Goal: Transaction & Acquisition: Purchase product/service

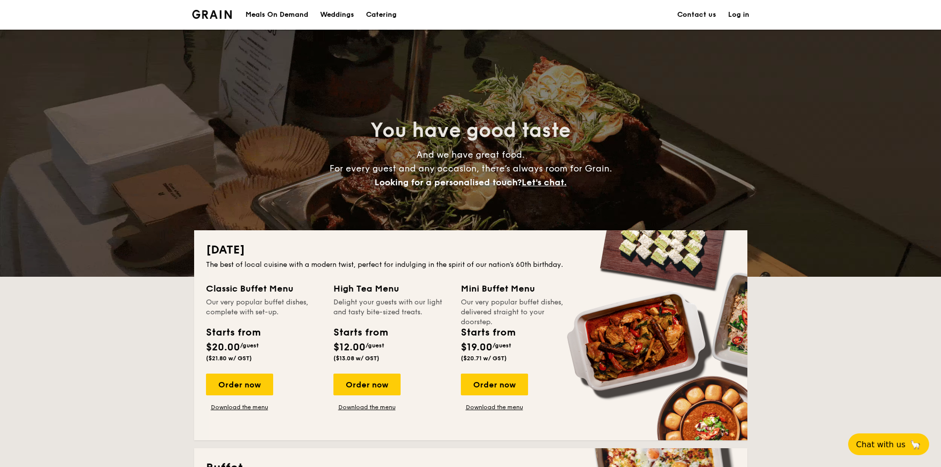
click at [290, 11] on div "Meals On Demand" at bounding box center [276, 15] width 63 height 30
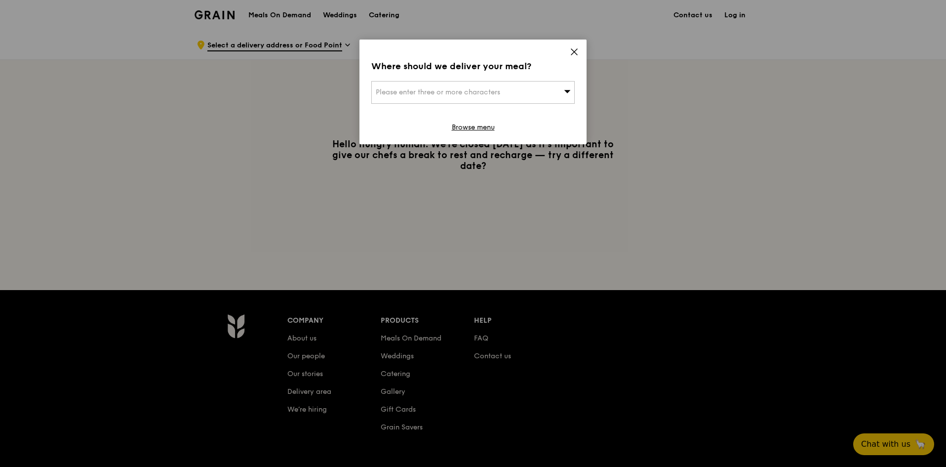
click at [578, 52] on icon at bounding box center [574, 51] width 9 height 9
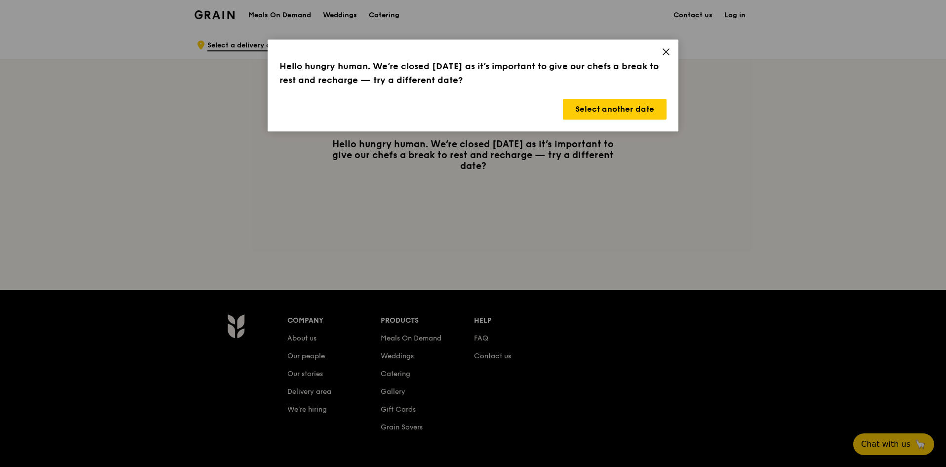
click at [664, 52] on icon at bounding box center [666, 51] width 9 height 9
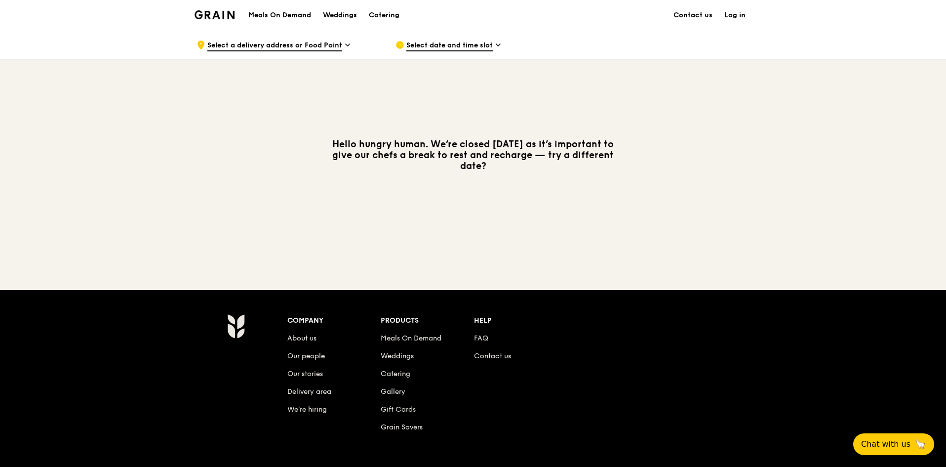
click at [436, 44] on span "Select date and time slot" at bounding box center [449, 45] width 86 height 11
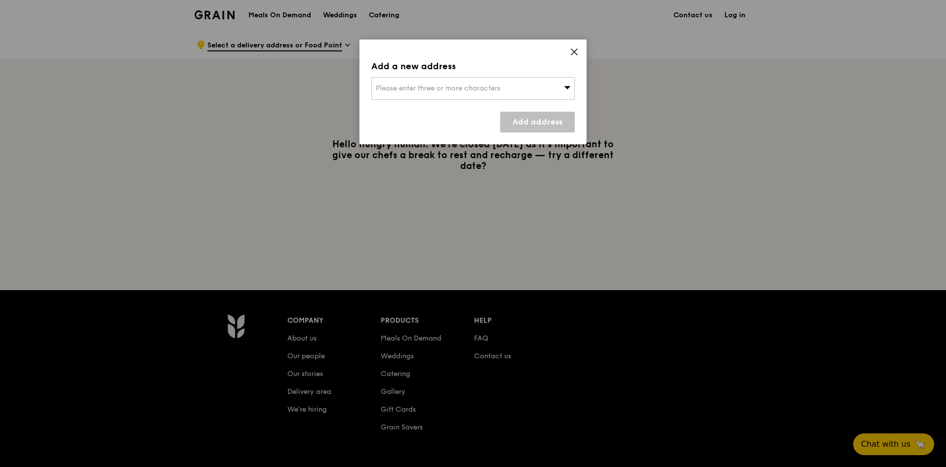
click at [519, 81] on div "Please enter three or more characters" at bounding box center [472, 88] width 203 height 23
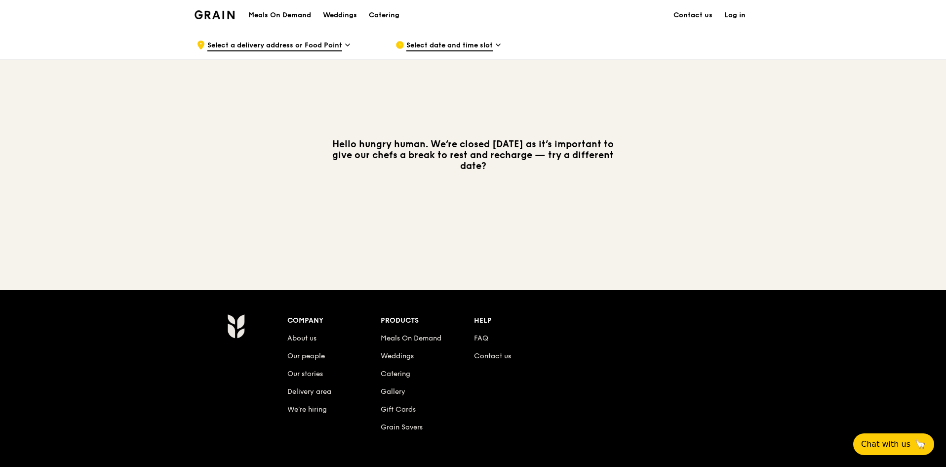
click at [295, 46] on span "Select a delivery address or Food Point" at bounding box center [274, 45] width 135 height 11
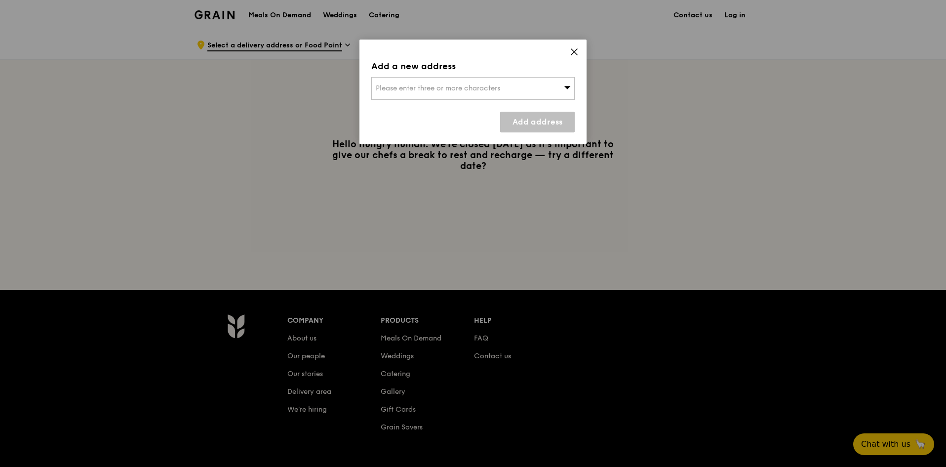
click at [482, 104] on div "Add a new address Please enter three or more characters Add address" at bounding box center [473, 92] width 227 height 105
click at [476, 87] on span "Please enter three or more characters" at bounding box center [438, 88] width 124 height 8
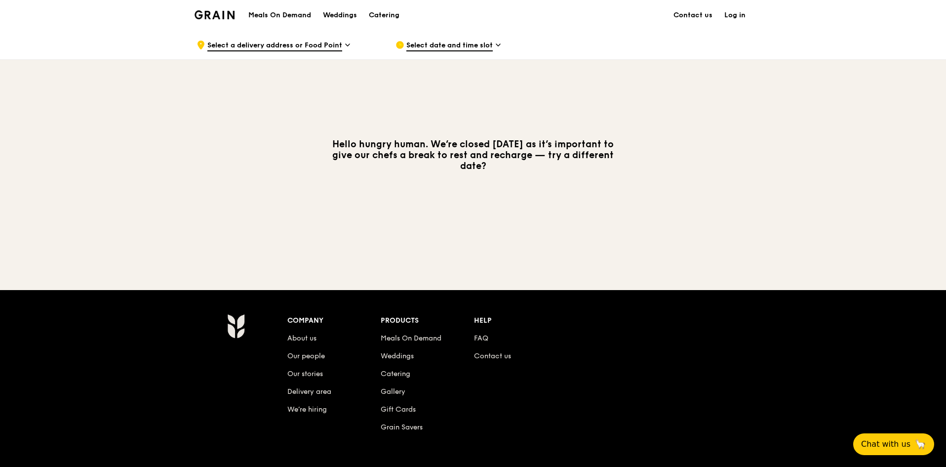
click at [336, 48] on span "Select a delivery address or Food Point" at bounding box center [274, 45] width 135 height 11
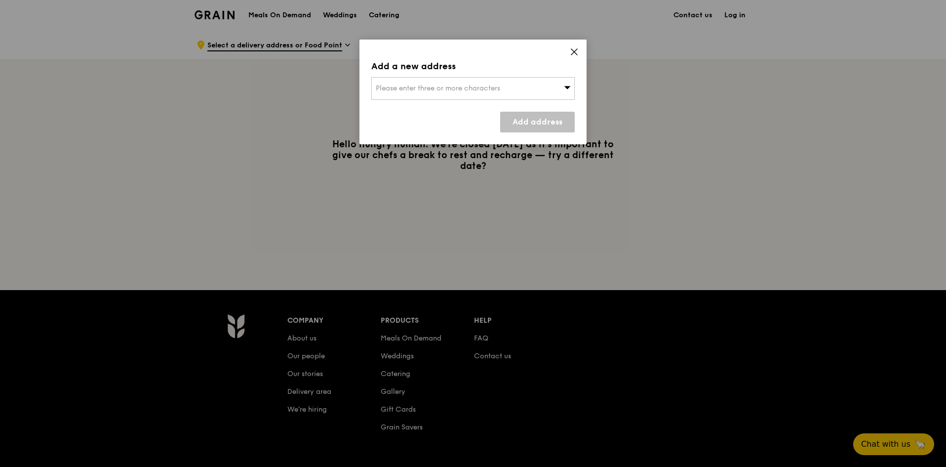
click at [419, 81] on div "Please enter three or more characters" at bounding box center [472, 88] width 203 height 23
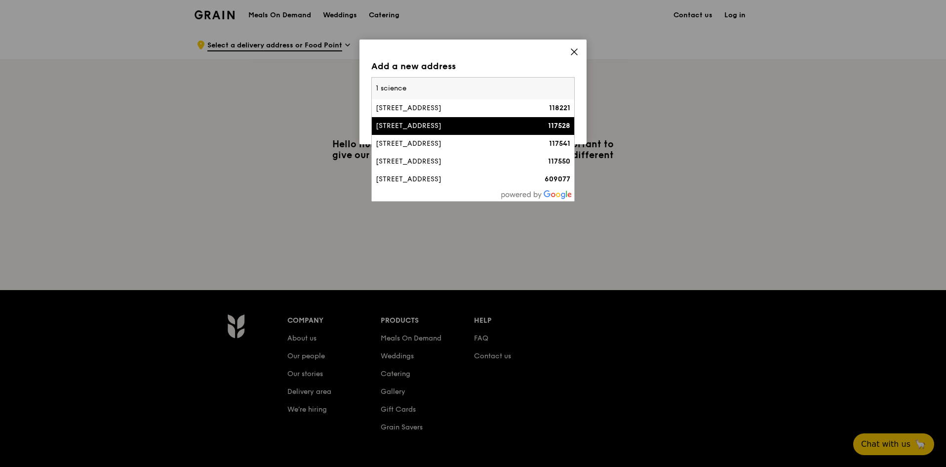
type input "1 science"
click at [421, 120] on li "[STREET_ADDRESS] 117528" at bounding box center [473, 126] width 202 height 18
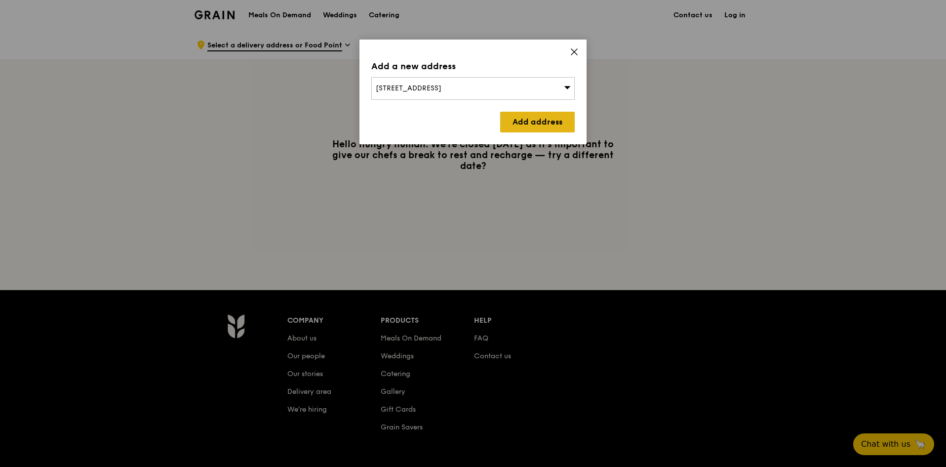
click at [539, 128] on link "Add address" at bounding box center [537, 122] width 75 height 21
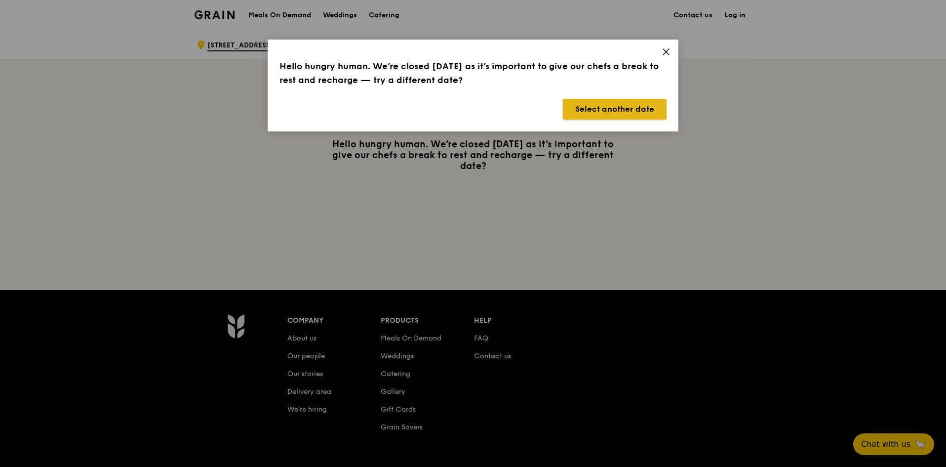
click at [614, 114] on button "Select another date" at bounding box center [615, 109] width 104 height 21
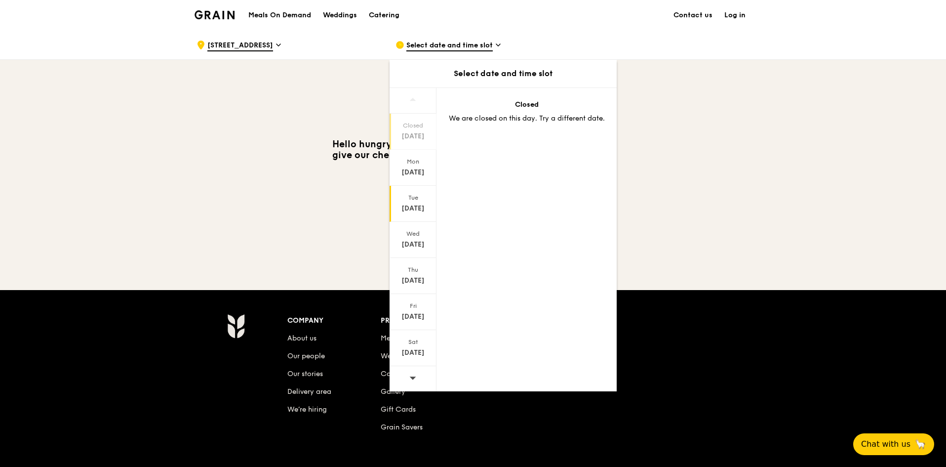
click at [414, 204] on div "[DATE]" at bounding box center [413, 208] width 44 height 10
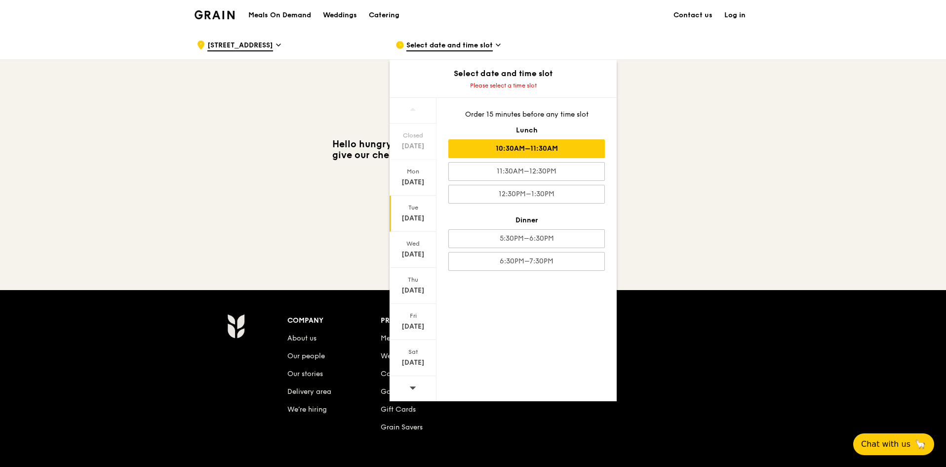
click at [495, 148] on div "10:30AM–11:30AM" at bounding box center [526, 148] width 157 height 19
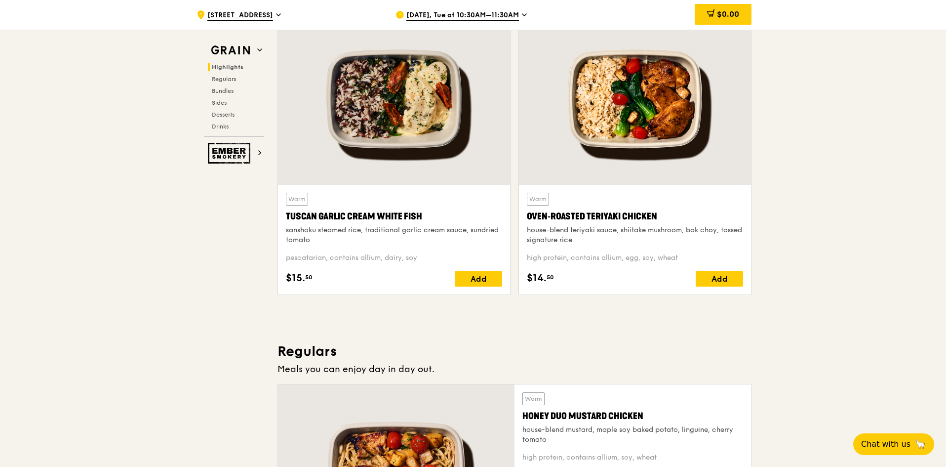
scroll to position [346, 0]
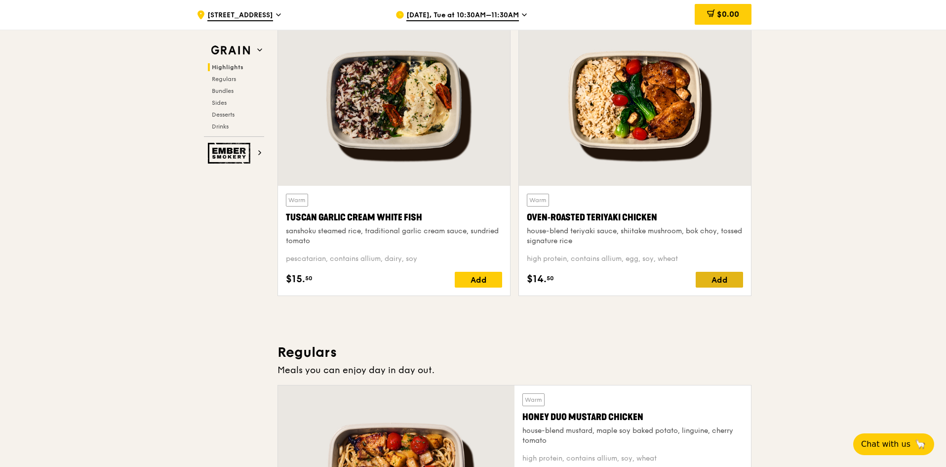
click at [712, 278] on div "Add" at bounding box center [719, 280] width 47 height 16
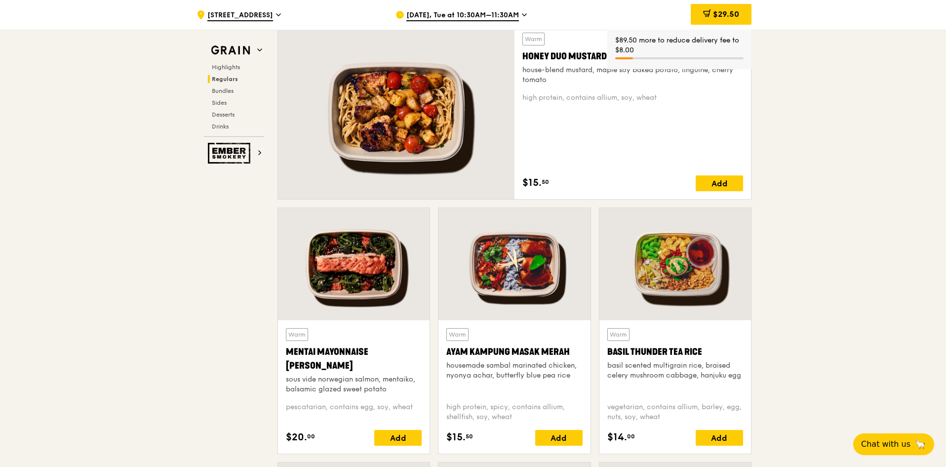
scroll to position [790, 0]
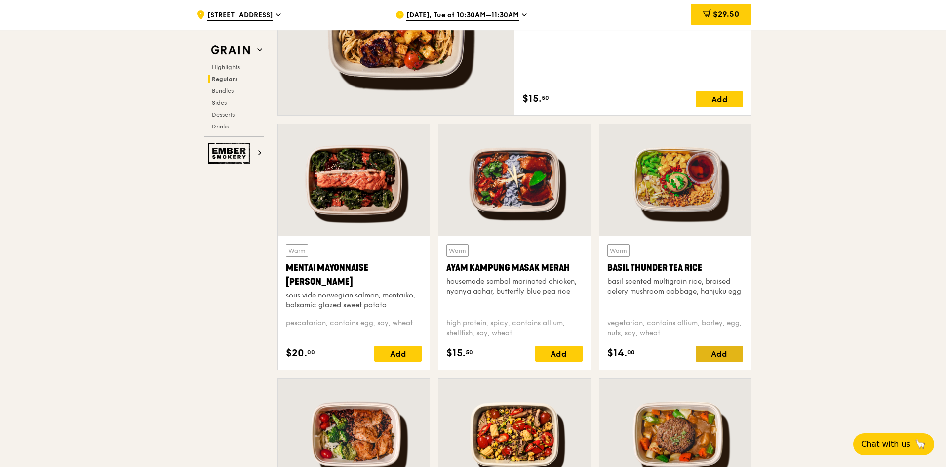
click at [717, 351] on div "Add" at bounding box center [719, 354] width 47 height 16
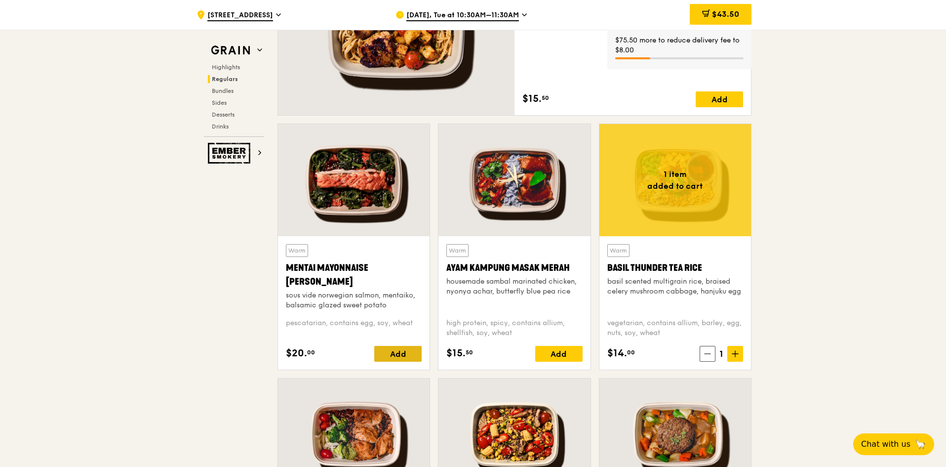
click at [399, 357] on div "Add" at bounding box center [397, 354] width 47 height 16
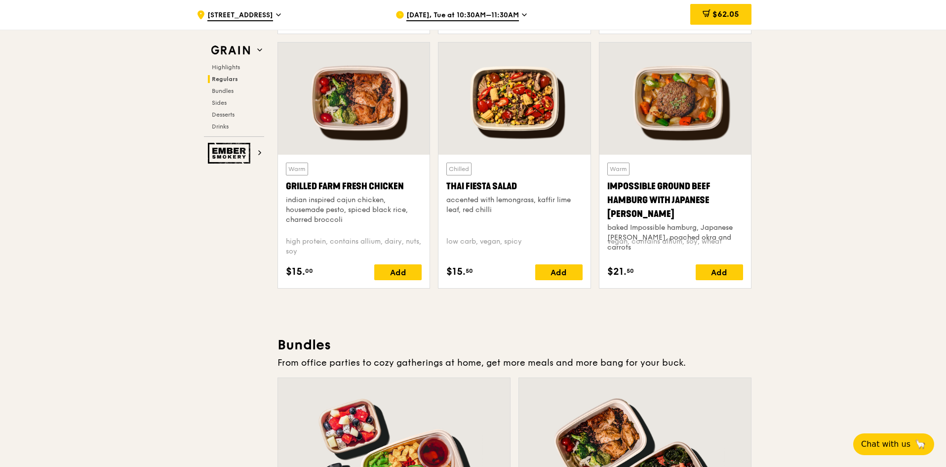
scroll to position [1274, 0]
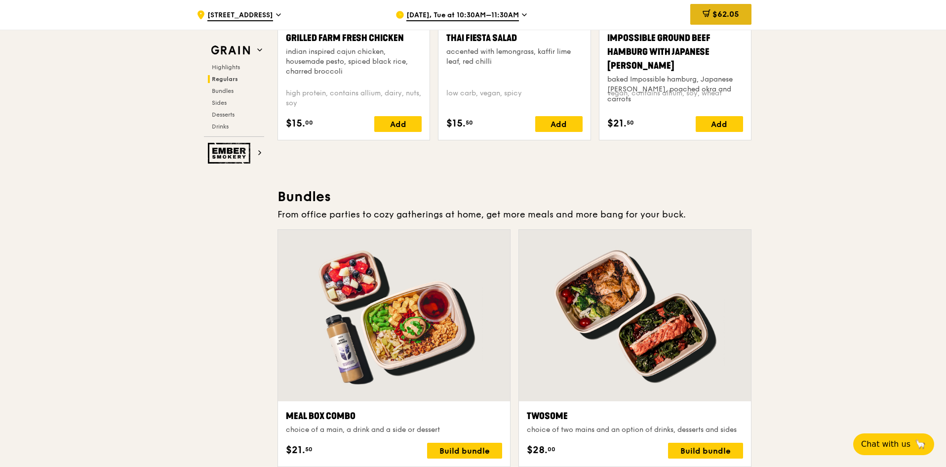
click at [699, 12] on div "$62.05" at bounding box center [720, 14] width 61 height 21
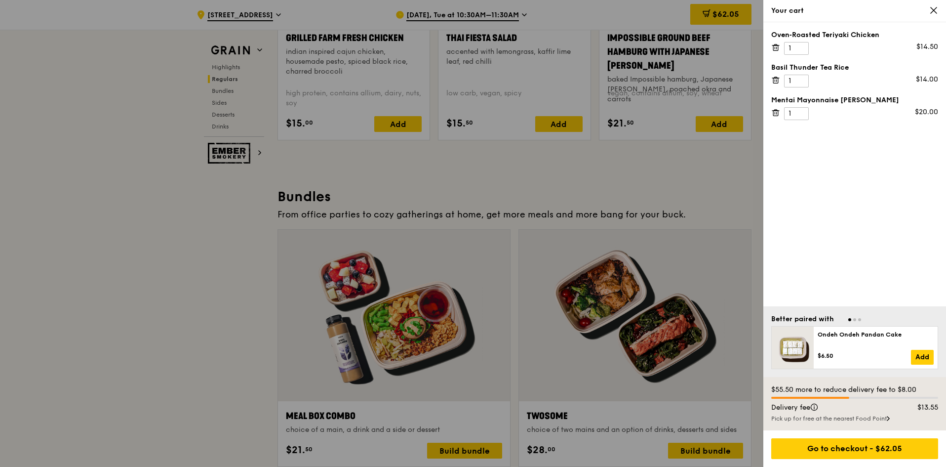
click at [774, 47] on icon at bounding box center [775, 47] width 9 height 9
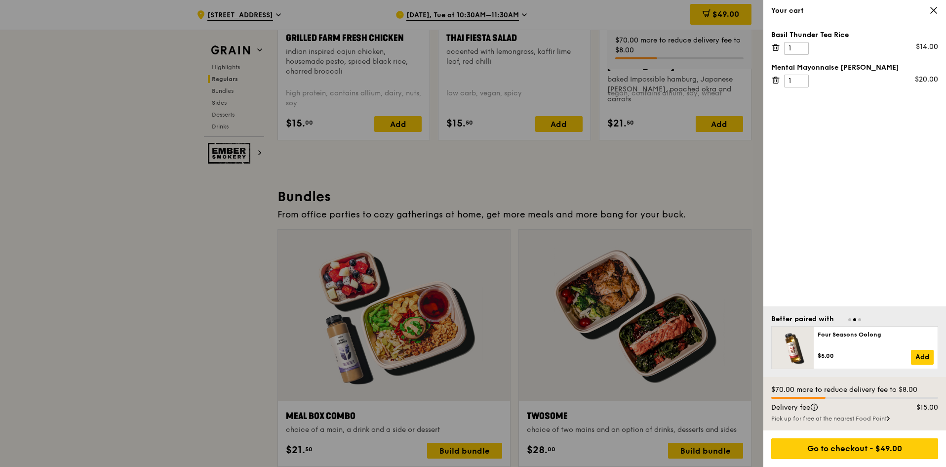
click at [773, 46] on icon at bounding box center [775, 47] width 9 height 9
click at [775, 43] on icon at bounding box center [775, 47] width 9 height 9
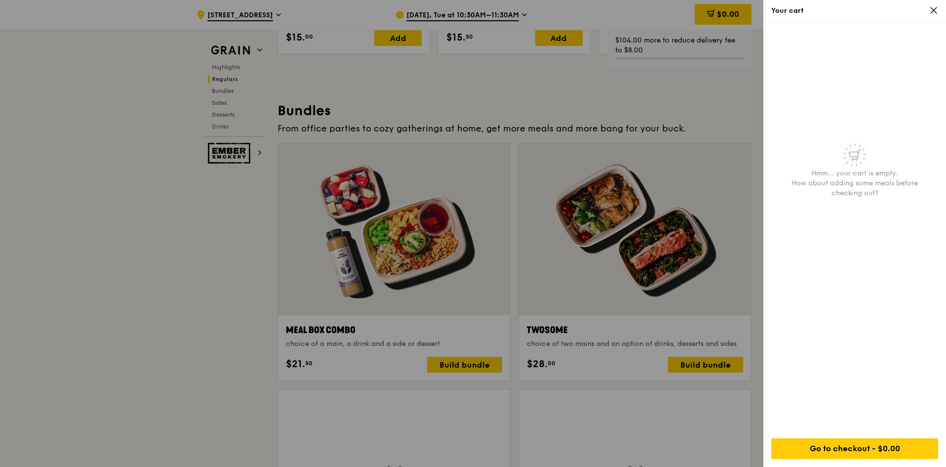
scroll to position [1472, 0]
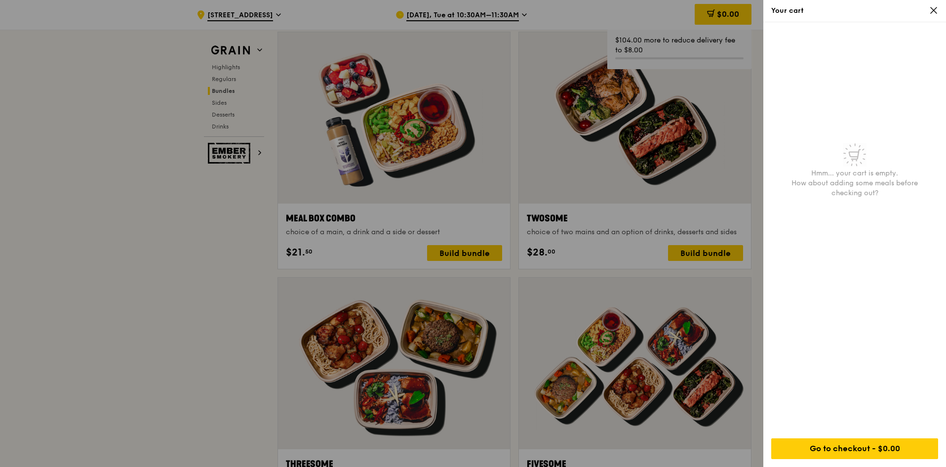
click at [161, 273] on div at bounding box center [473, 233] width 946 height 467
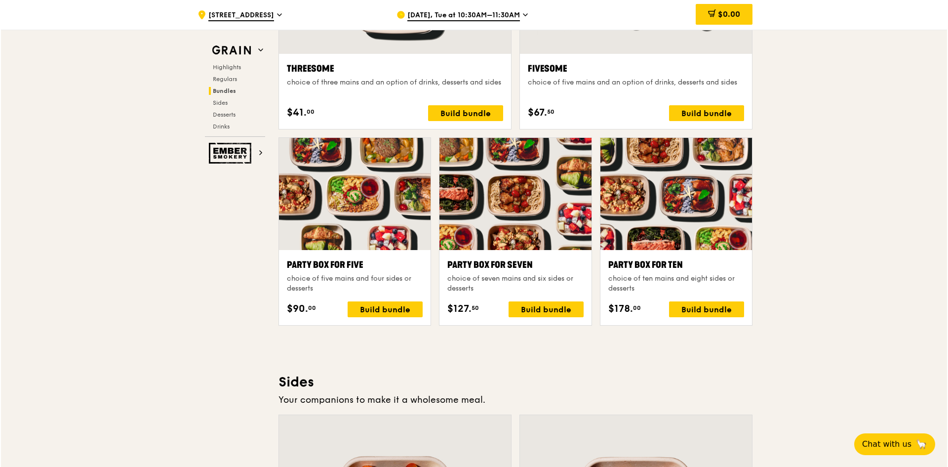
scroll to position [1768, 0]
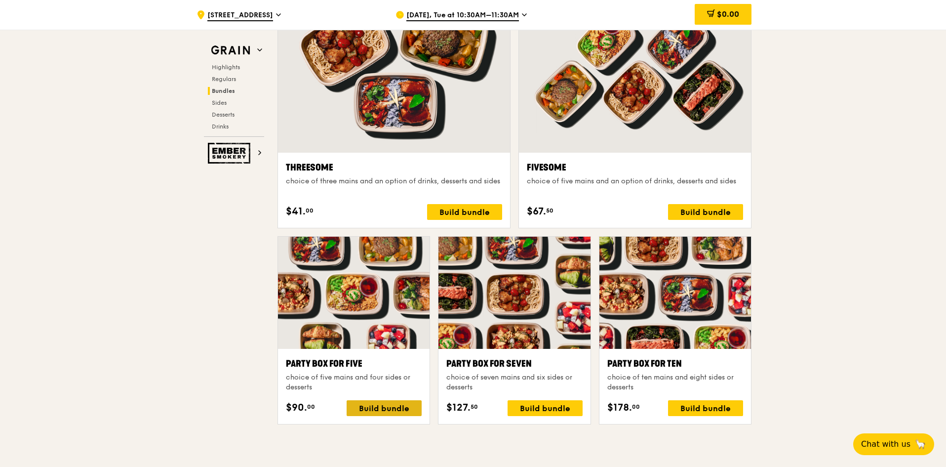
click at [401, 406] on div "Build bundle" at bounding box center [384, 408] width 75 height 16
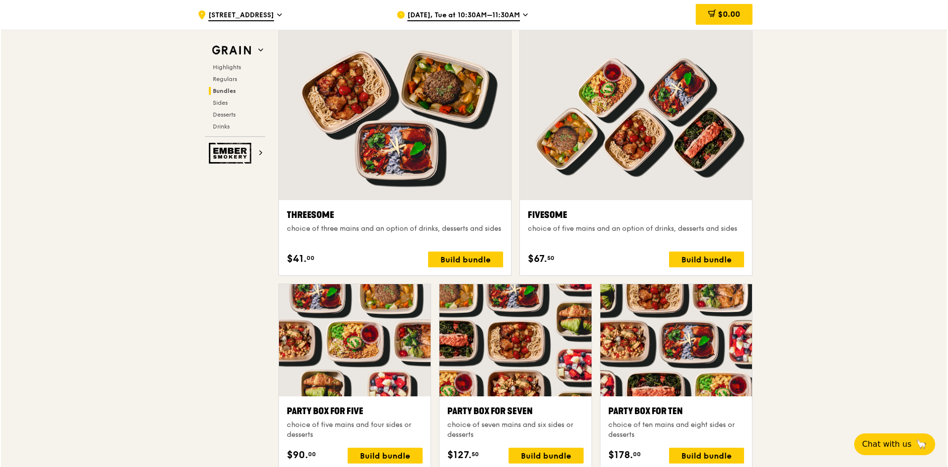
scroll to position [1719, 0]
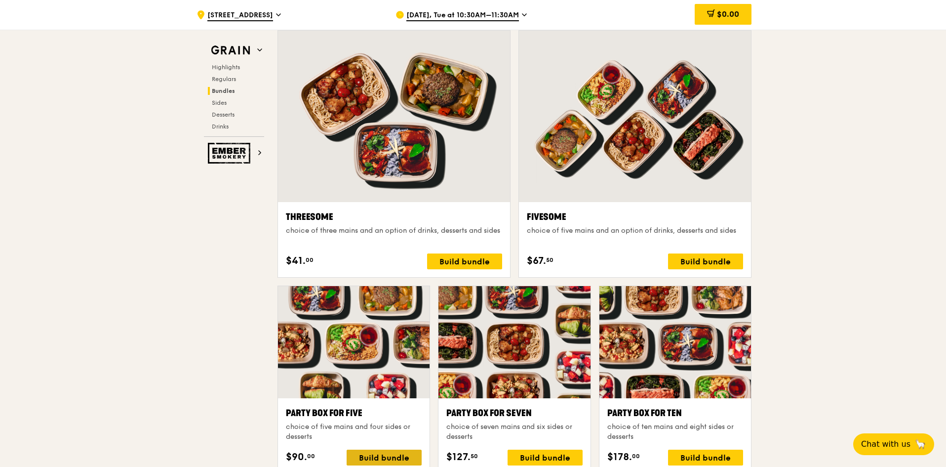
click at [395, 455] on div "Build bundle" at bounding box center [384, 457] width 75 height 16
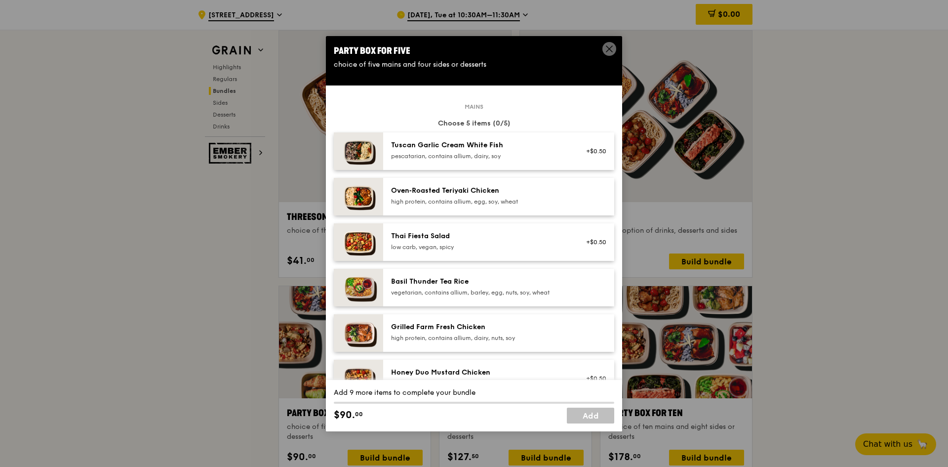
click at [481, 159] on div "pescatarian, contains allium, dairy, soy" at bounding box center [479, 156] width 177 height 8
click at [443, 192] on div "Oven‑Roasted Teriyaki Chicken" at bounding box center [479, 191] width 177 height 10
click at [441, 285] on div "Basil Thunder Tea Rice" at bounding box center [479, 282] width 177 height 10
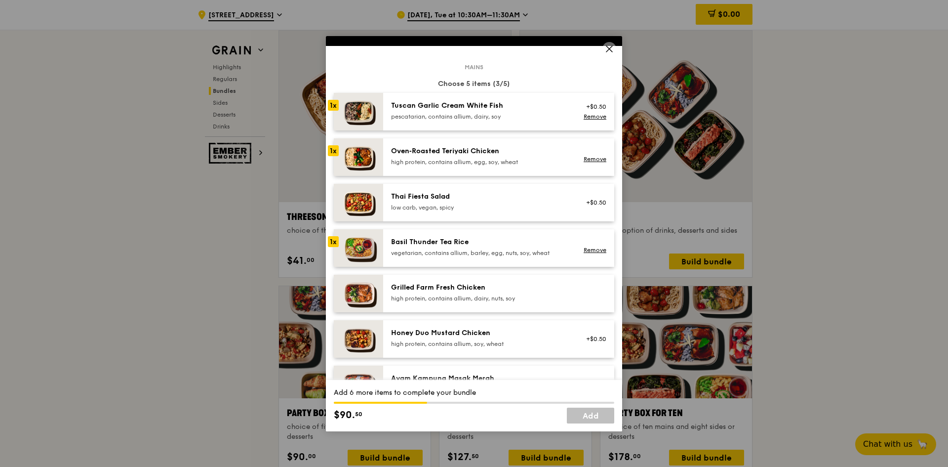
scroll to position [99, 0]
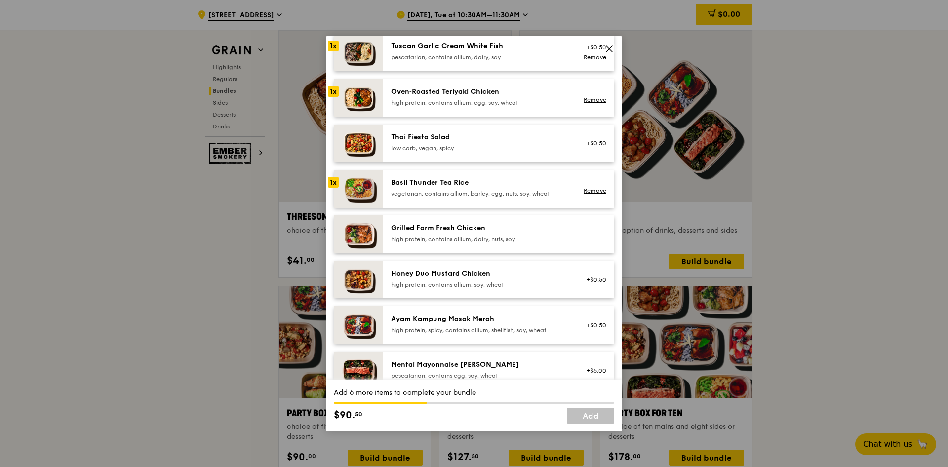
click at [430, 361] on div "Mentai Mayonnaise [PERSON_NAME]" at bounding box center [479, 365] width 177 height 10
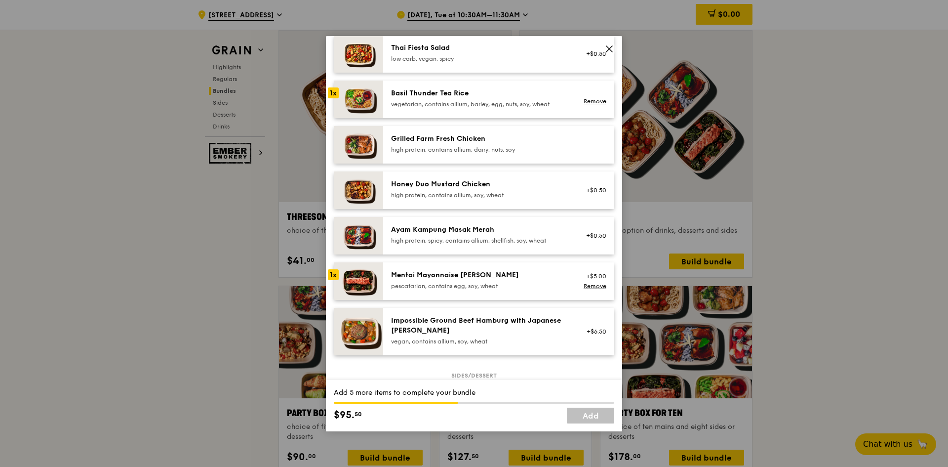
scroll to position [198, 0]
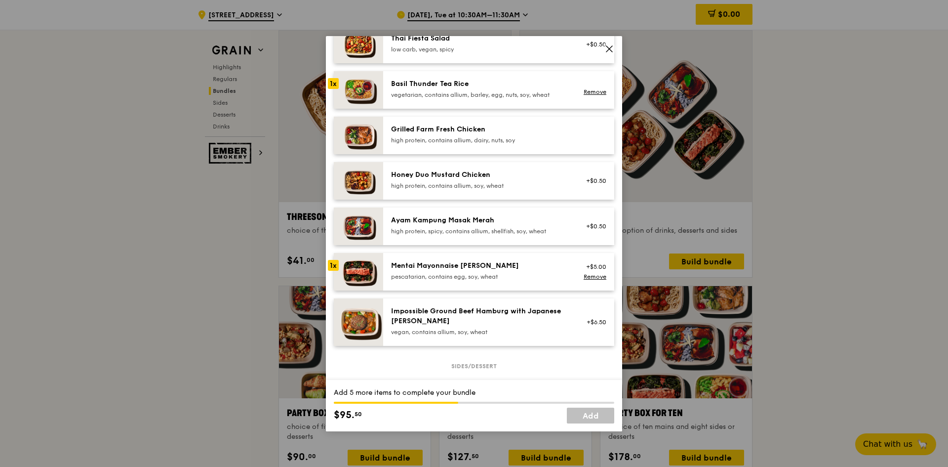
click at [491, 130] on div "Grilled Farm Fresh Chicken" at bounding box center [479, 129] width 177 height 10
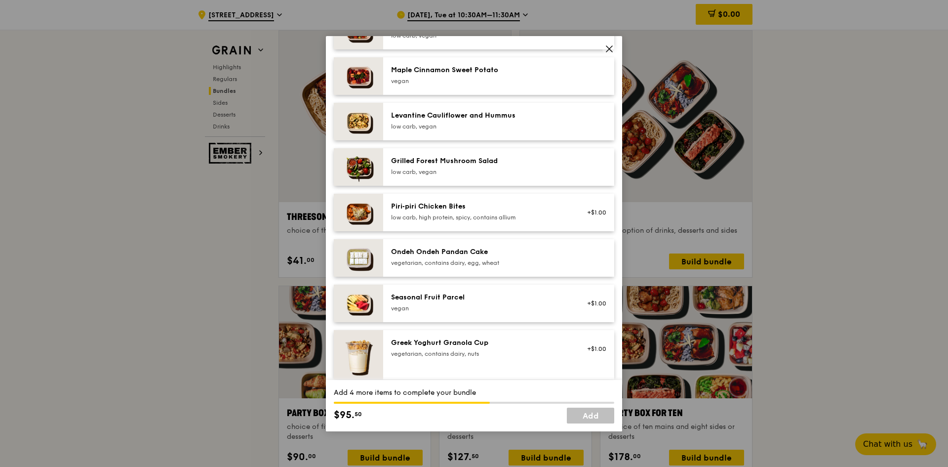
scroll to position [593, 0]
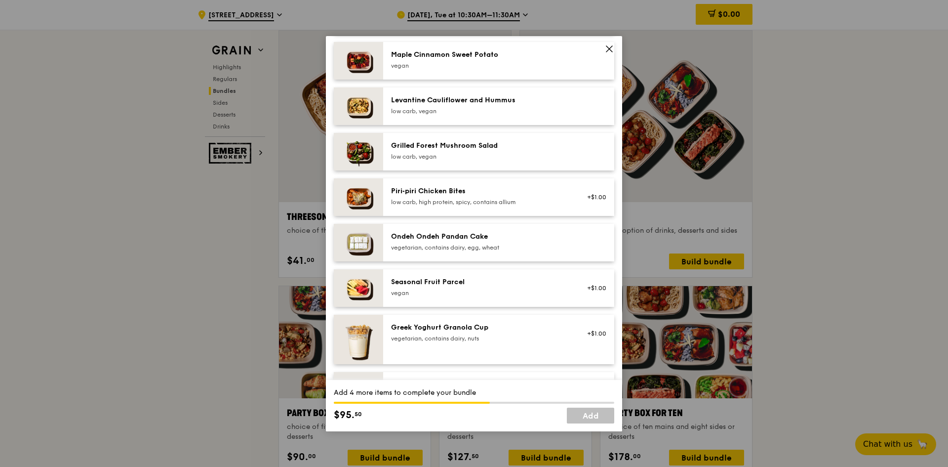
click at [474, 142] on div "Grilled Forest Mushroom Salad" at bounding box center [479, 146] width 177 height 10
click at [447, 232] on div "Ondeh Ondeh Pandan Cake" at bounding box center [479, 237] width 177 height 10
click at [448, 289] on div "vegan" at bounding box center [479, 293] width 177 height 8
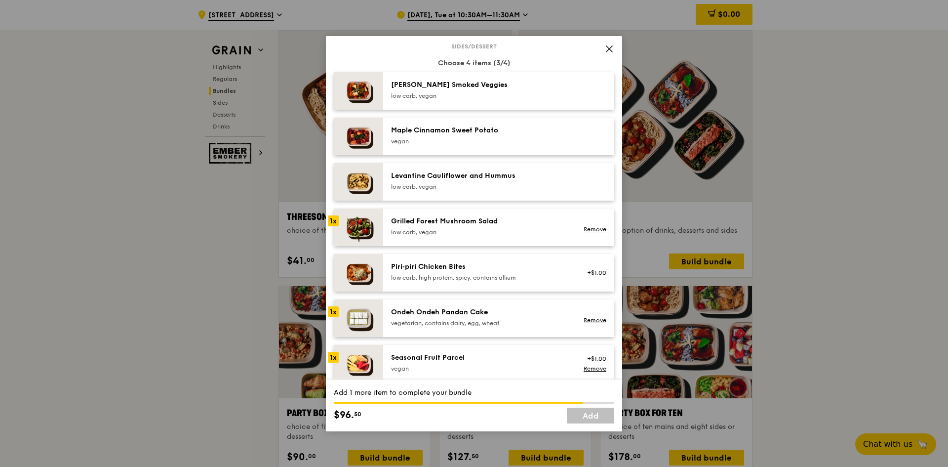
scroll to position [494, 0]
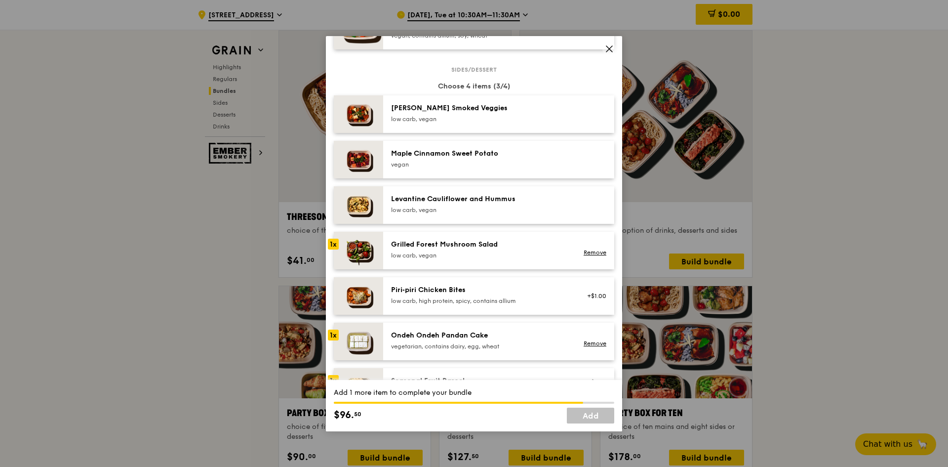
click at [413, 106] on div "[PERSON_NAME] Smoked Veggies" at bounding box center [479, 108] width 177 height 10
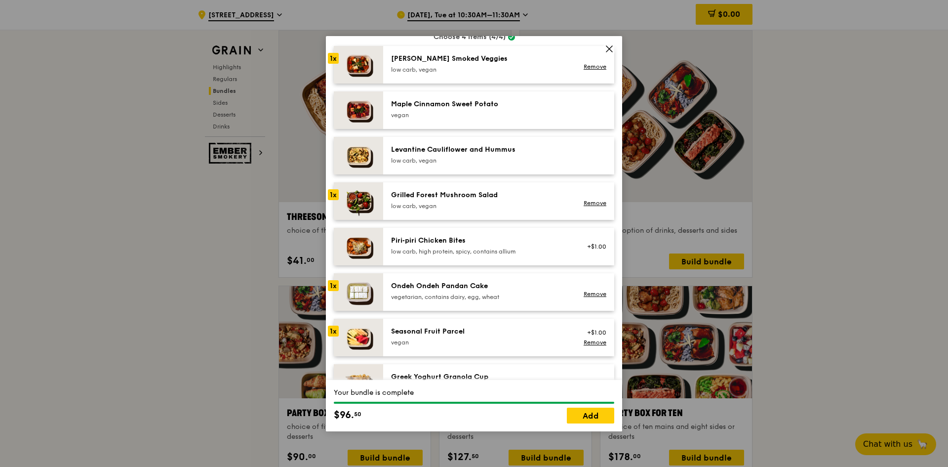
click at [491, 196] on div "Grilled Forest Mushroom Salad" at bounding box center [479, 195] width 177 height 10
click at [405, 199] on div "Grilled Forest Mushroom Salad" at bounding box center [479, 195] width 177 height 10
click at [457, 196] on div "Grilled Forest Mushroom Salad" at bounding box center [479, 195] width 177 height 10
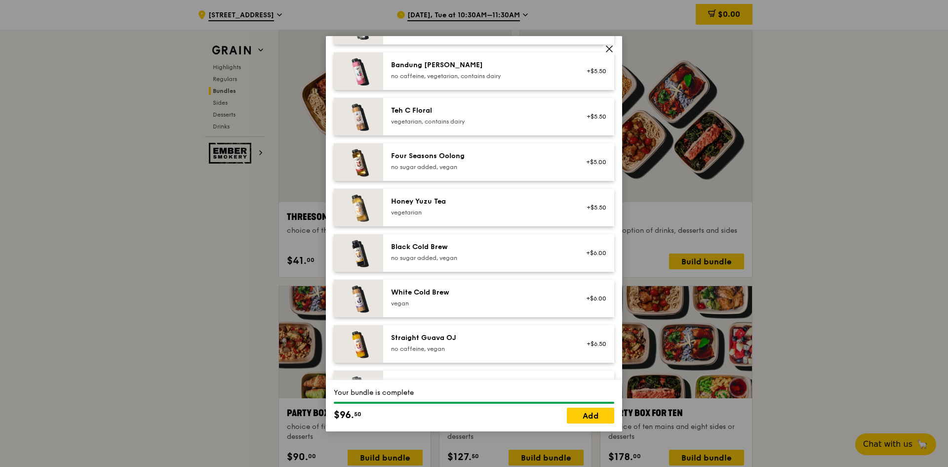
scroll to position [1123, 0]
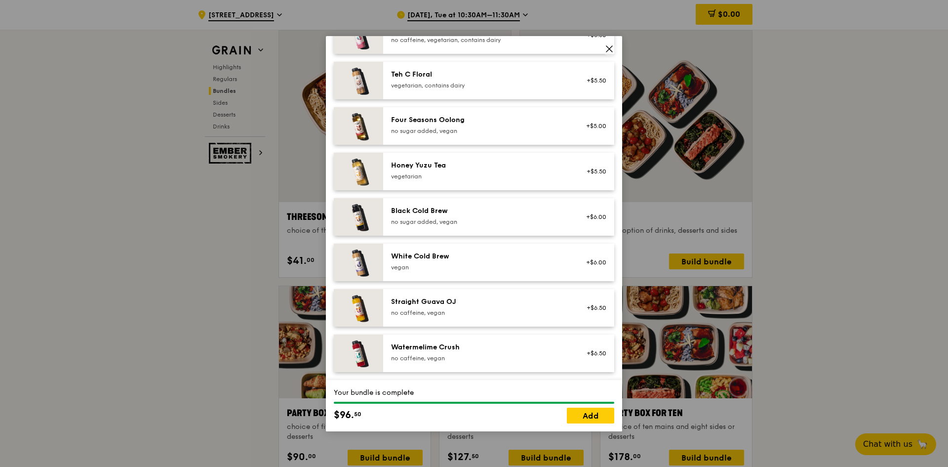
click at [508, 348] on div "Watermelime Crush" at bounding box center [479, 347] width 177 height 10
click at [495, 300] on div "Straight Guava OJ" at bounding box center [479, 302] width 177 height 10
click at [467, 172] on div "vegetarian" at bounding box center [479, 176] width 177 height 8
click at [476, 169] on div "Honey Yuzu Tea" at bounding box center [479, 166] width 177 height 10
click at [590, 176] on link "Remove" at bounding box center [595, 176] width 23 height 7
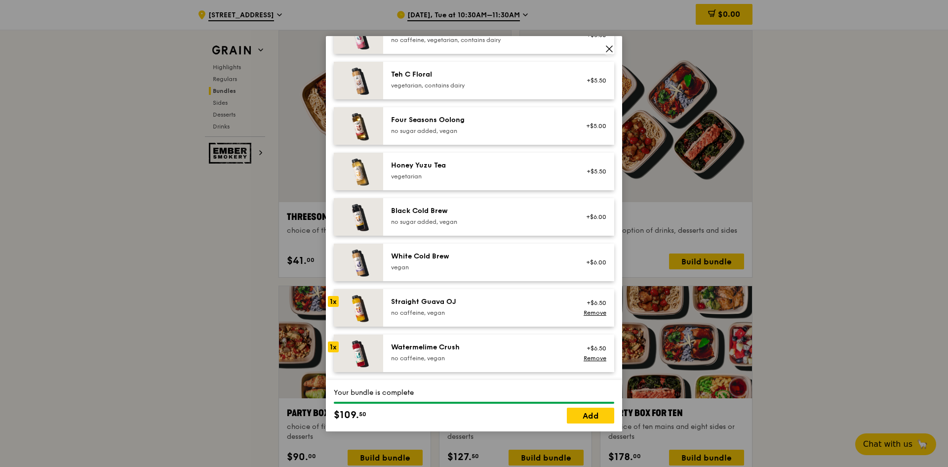
click at [496, 359] on div "no caffeine, vegan" at bounding box center [479, 358] width 177 height 8
click at [501, 322] on div "Straight Guava OJ no caffeine, vegan +$6.50 Remove" at bounding box center [498, 308] width 231 height 38
click at [497, 352] on div "Watermelime Crush" at bounding box center [479, 347] width 177 height 10
click at [584, 359] on link "Remove" at bounding box center [595, 358] width 23 height 7
click at [481, 350] on div "Watermelime Crush" at bounding box center [479, 347] width 177 height 10
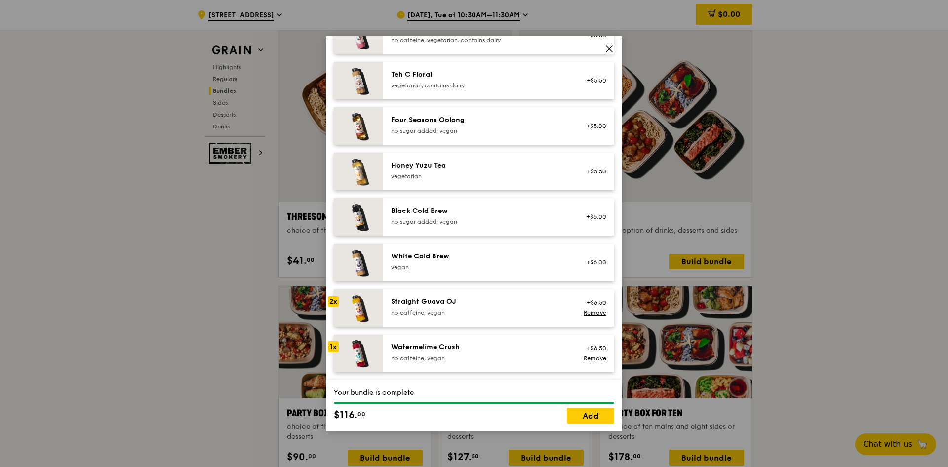
click at [480, 350] on div "Watermelime Crush" at bounding box center [479, 347] width 177 height 10
click at [449, 166] on div "Honey Yuzu Tea" at bounding box center [479, 166] width 177 height 10
click at [586, 418] on link "Add" at bounding box center [590, 415] width 47 height 16
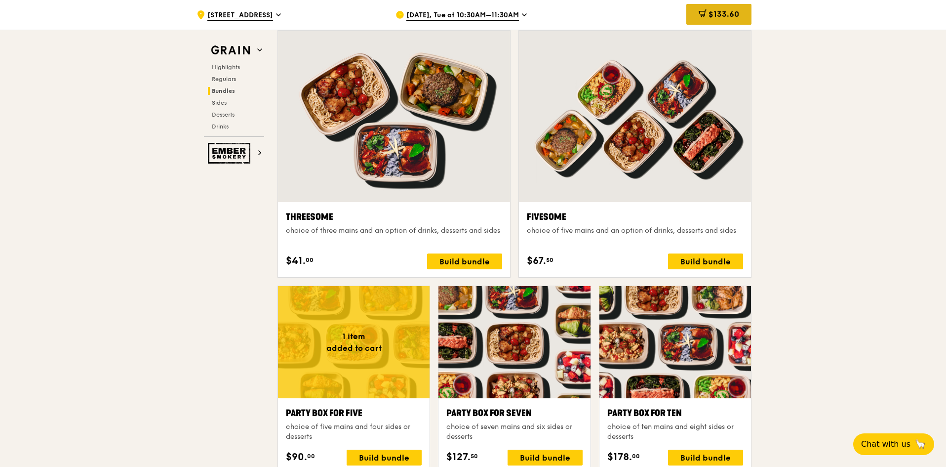
click at [701, 10] on icon at bounding box center [703, 13] width 8 height 8
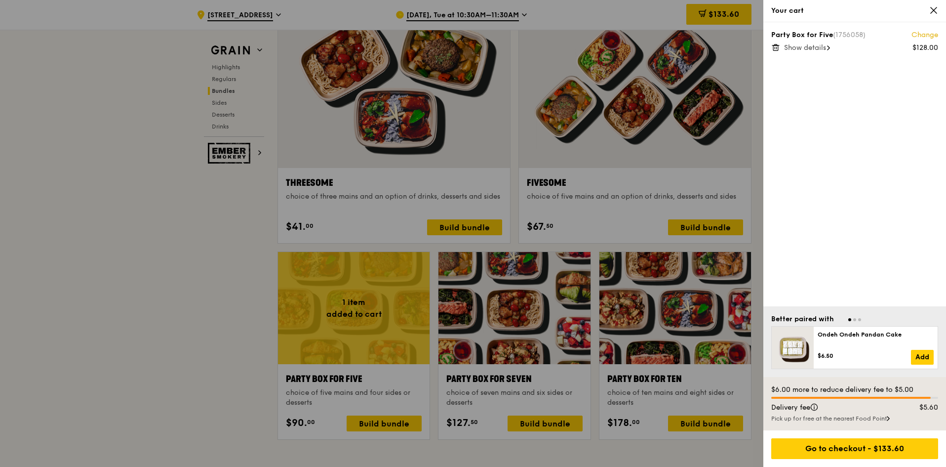
scroll to position [1768, 0]
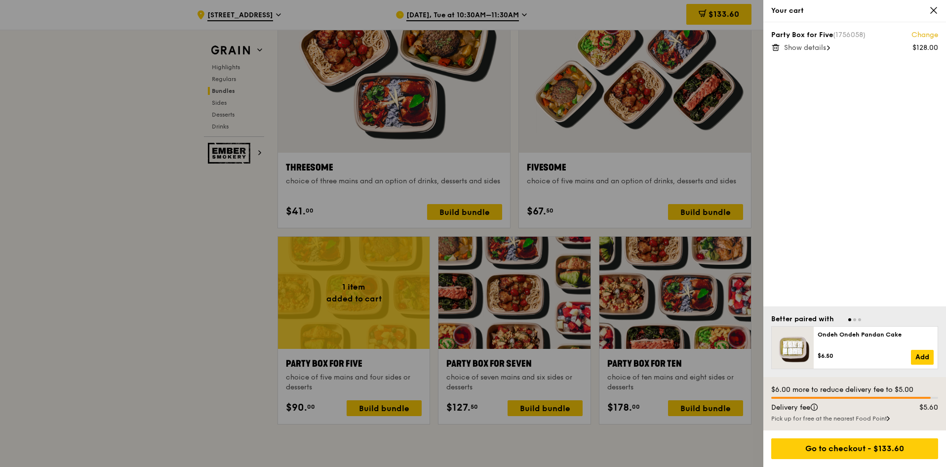
click at [835, 320] on div at bounding box center [854, 318] width 167 height 9
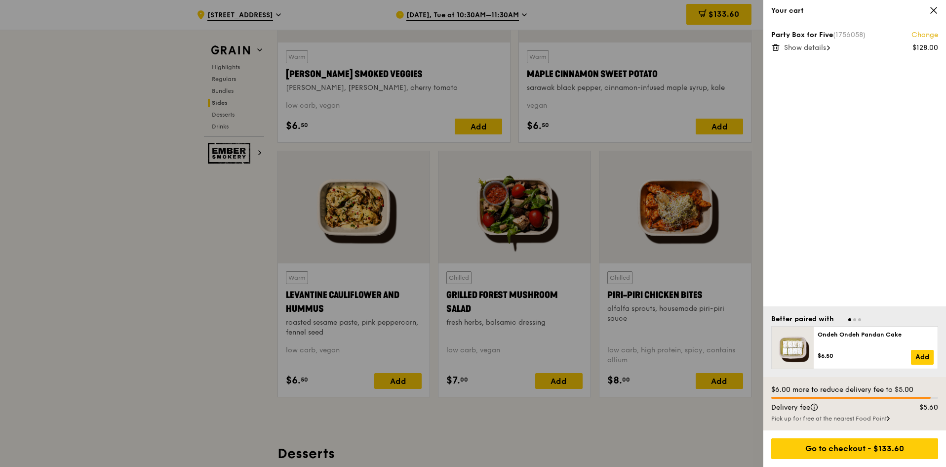
scroll to position [2410, 0]
click at [398, 385] on div at bounding box center [473, 233] width 946 height 467
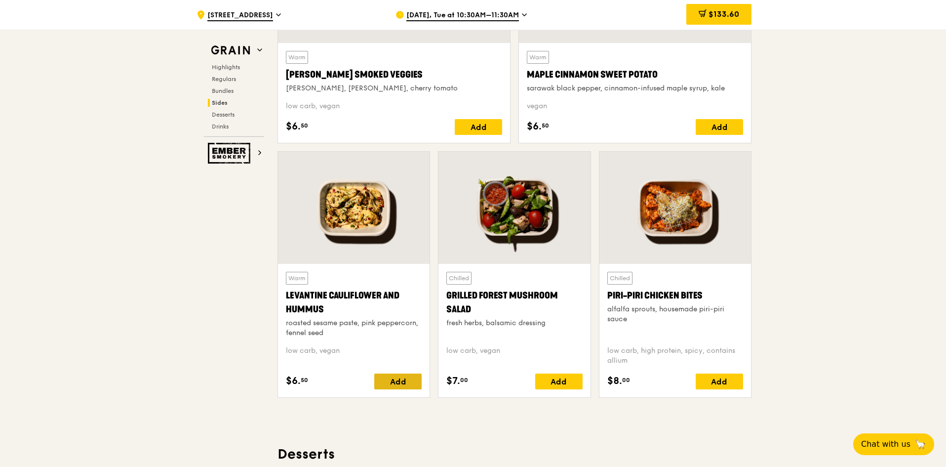
click at [398, 381] on div "Add" at bounding box center [397, 381] width 47 height 16
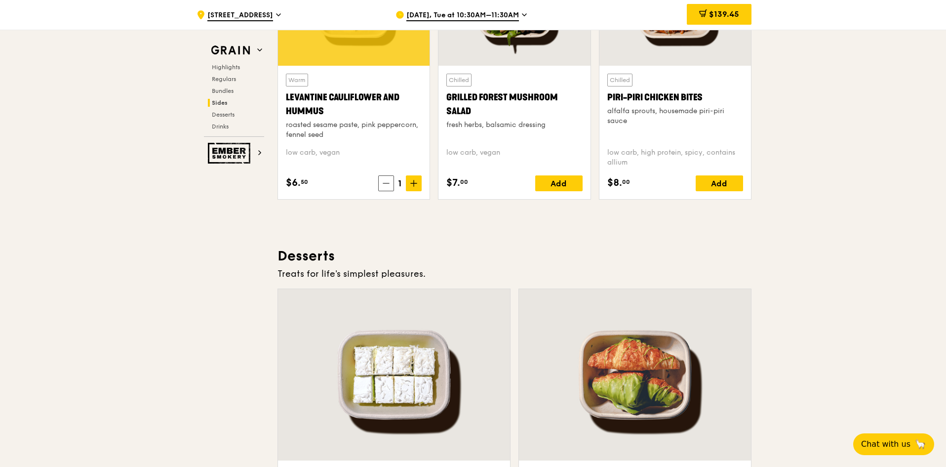
scroll to position [2509, 0]
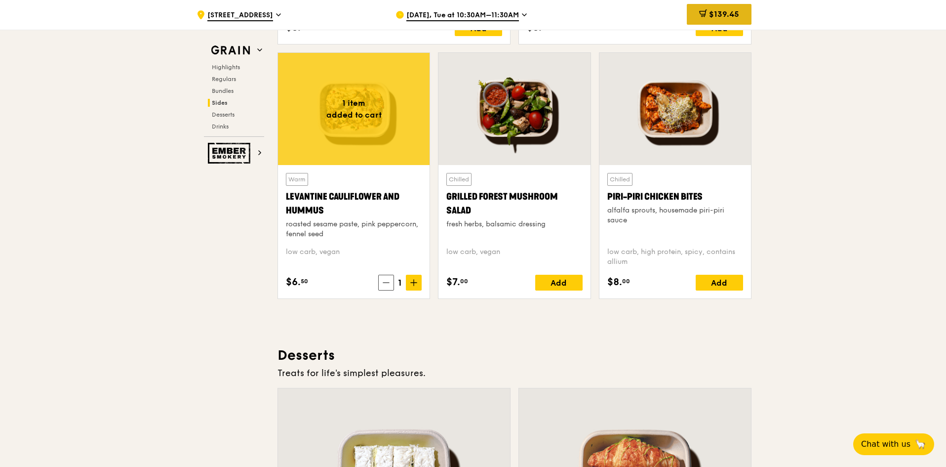
click at [723, 18] on span "$139.45" at bounding box center [724, 13] width 30 height 9
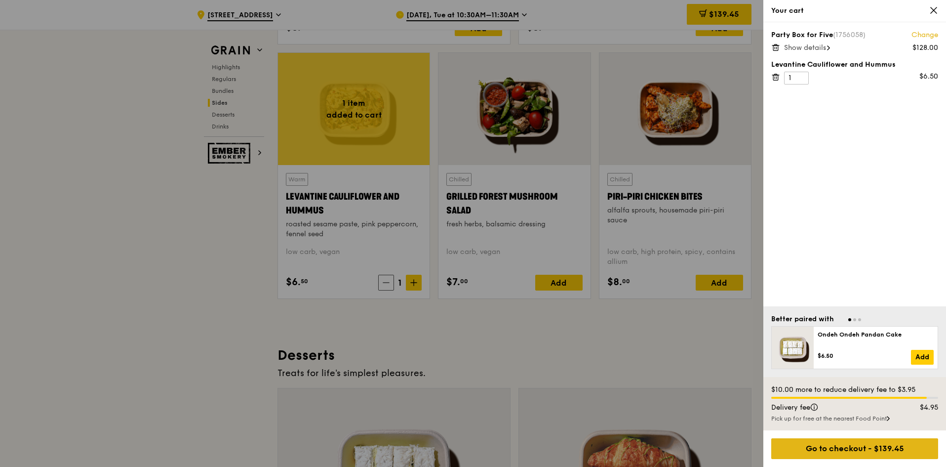
click at [860, 446] on div "Go to checkout - $139.45" at bounding box center [854, 448] width 167 height 21
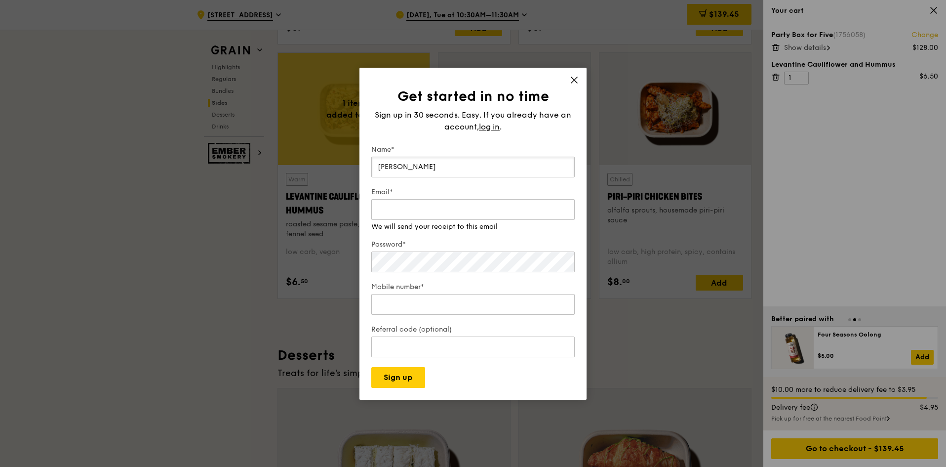
click at [448, 157] on input "[PERSON_NAME]" at bounding box center [472, 167] width 203 height 21
type input "[PERSON_NAME]"
type input "[EMAIL_ADDRESS][DOMAIN_NAME]"
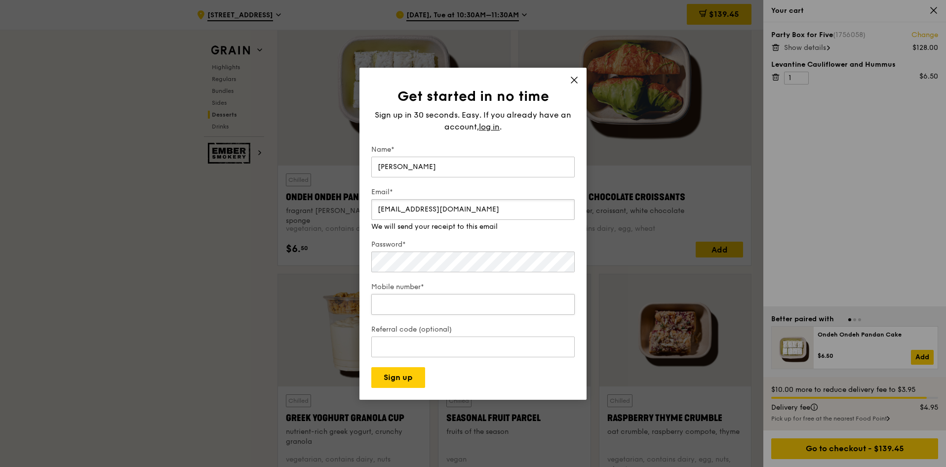
scroll to position [2904, 0]
click at [394, 375] on button "Sign up" at bounding box center [398, 377] width 54 height 21
click at [573, 80] on div "Get started in no time Sign up in 30 seconds. Easy. If you already have an acco…" at bounding box center [473, 234] width 227 height 332
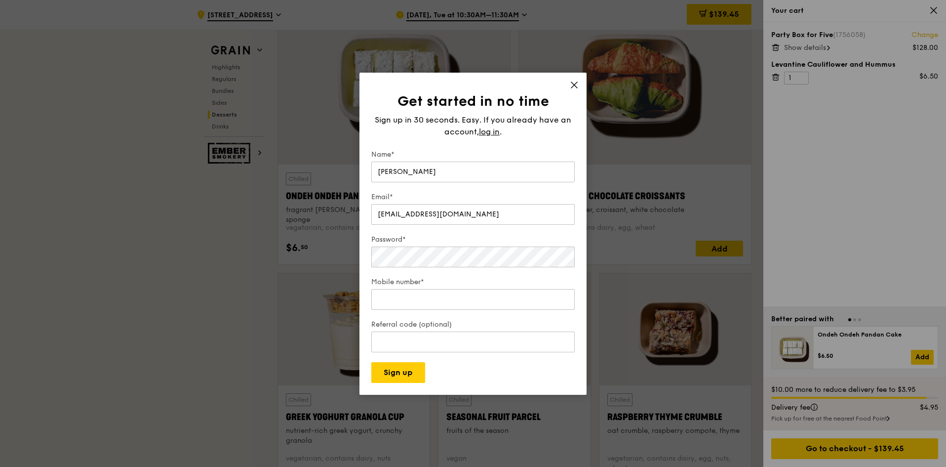
click at [575, 81] on icon at bounding box center [574, 85] width 9 height 9
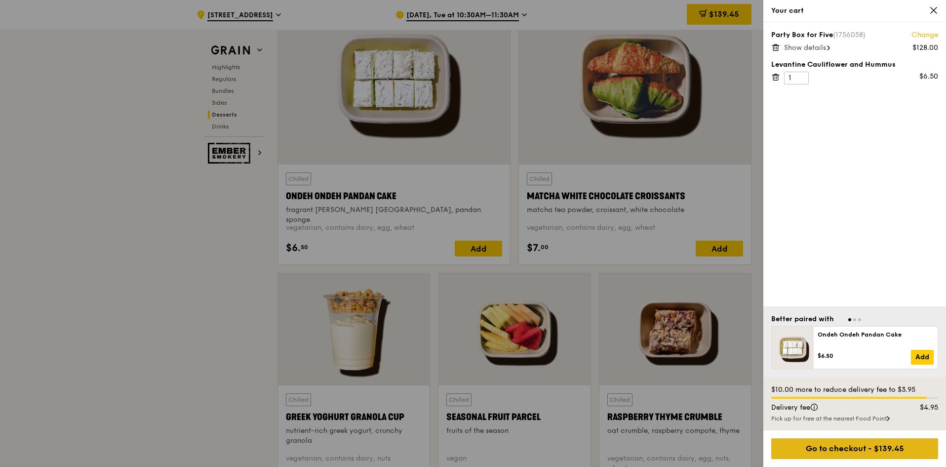
click at [845, 446] on div "Go to checkout - $139.45" at bounding box center [854, 448] width 167 height 21
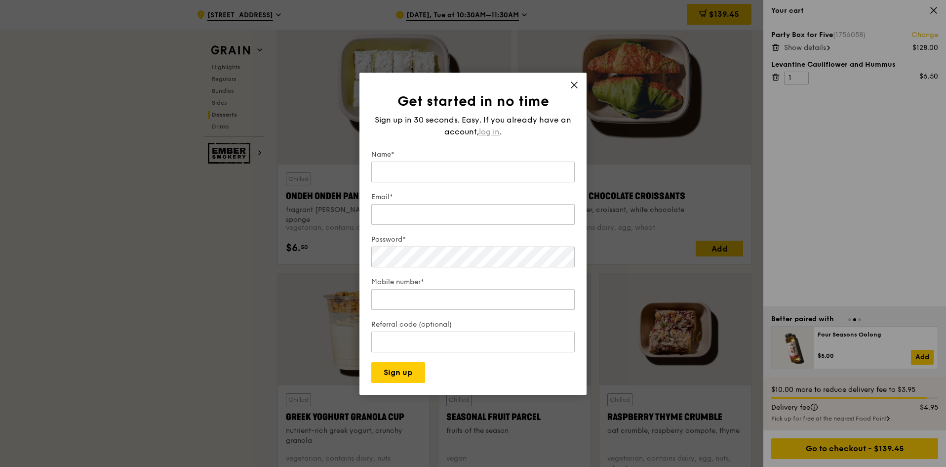
click at [484, 127] on span "log in" at bounding box center [489, 132] width 21 height 12
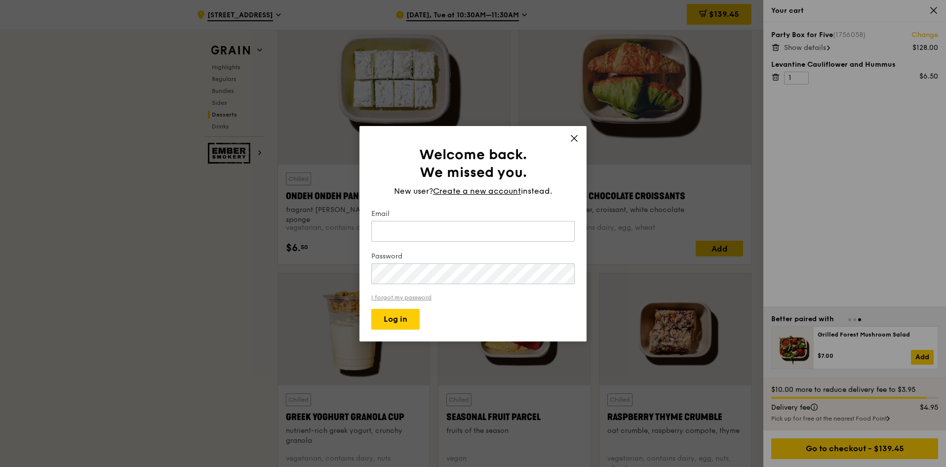
click at [404, 296] on link "I forgot my password" at bounding box center [472, 297] width 203 height 7
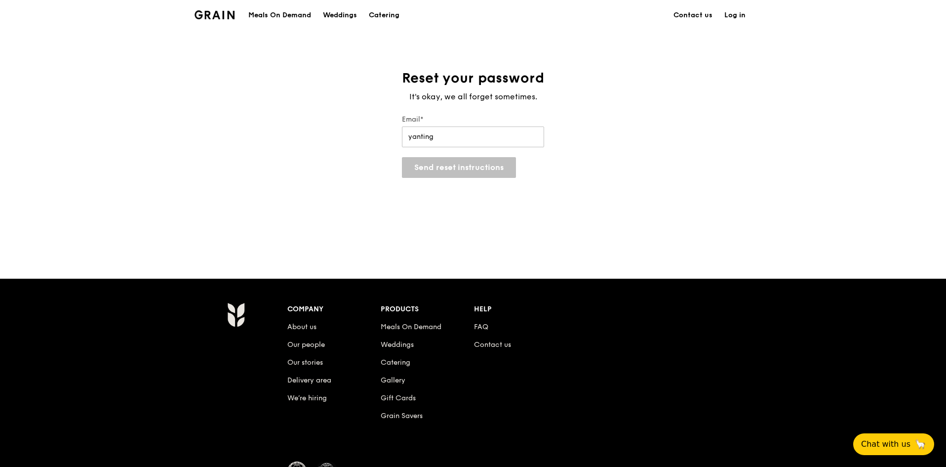
type input "[EMAIL_ADDRESS][DOMAIN_NAME]"
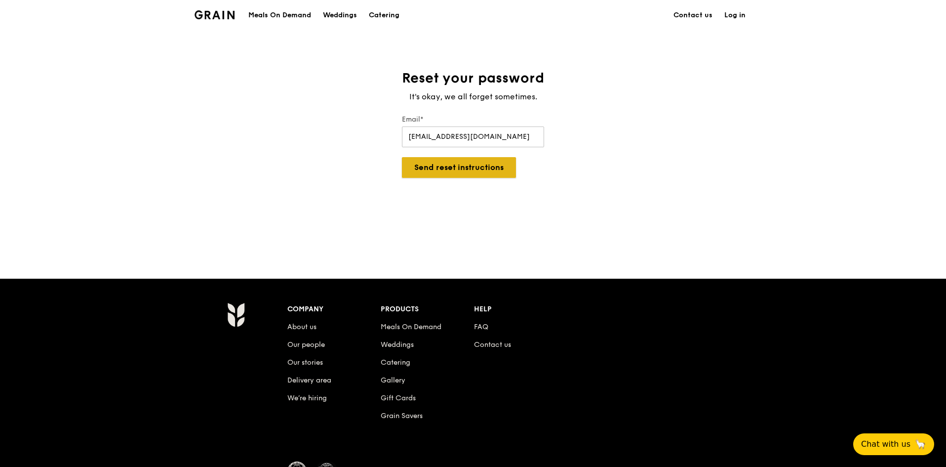
click at [472, 174] on button "Send reset instructions" at bounding box center [459, 167] width 114 height 21
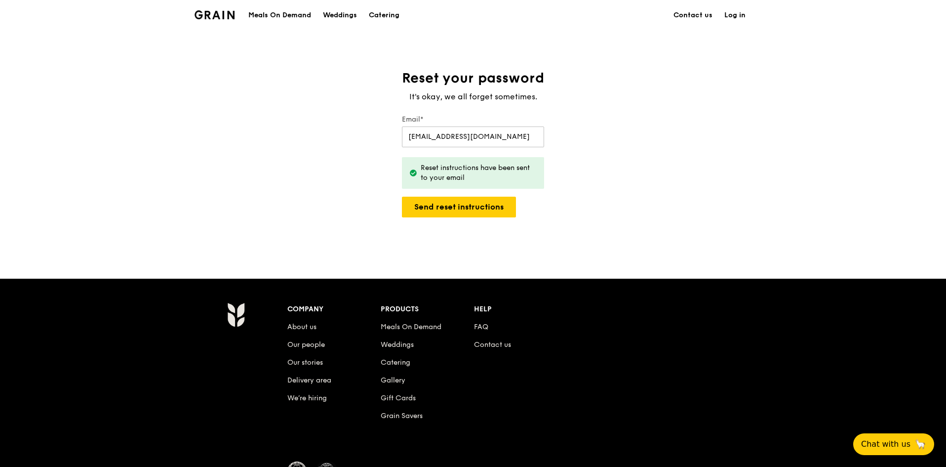
click at [724, 16] on link "Log in" at bounding box center [735, 15] width 33 height 30
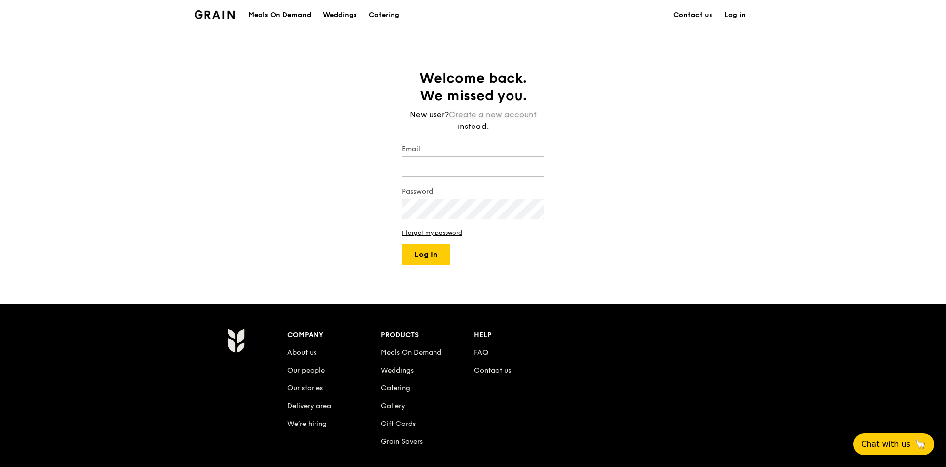
click at [470, 112] on link "Create a new account" at bounding box center [493, 115] width 88 height 12
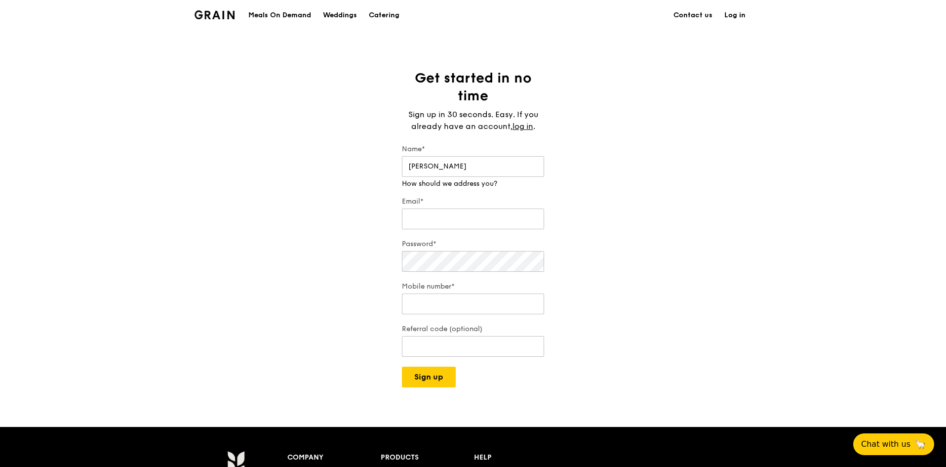
type input "[PERSON_NAME]"
click at [467, 213] on input "Email*" at bounding box center [473, 209] width 142 height 21
type input "[EMAIL_ADDRESS][DOMAIN_NAME]"
click at [435, 268] on div "Password*" at bounding box center [473, 256] width 142 height 35
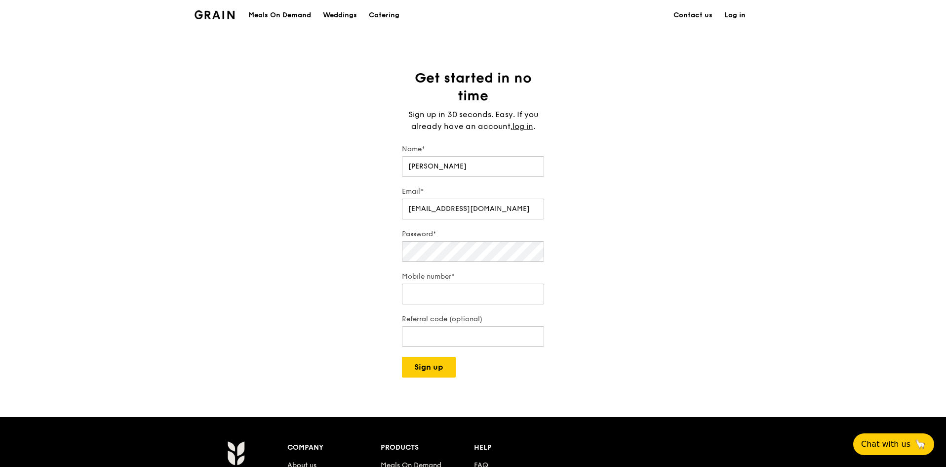
click at [734, 10] on link "Log in" at bounding box center [735, 15] width 33 height 30
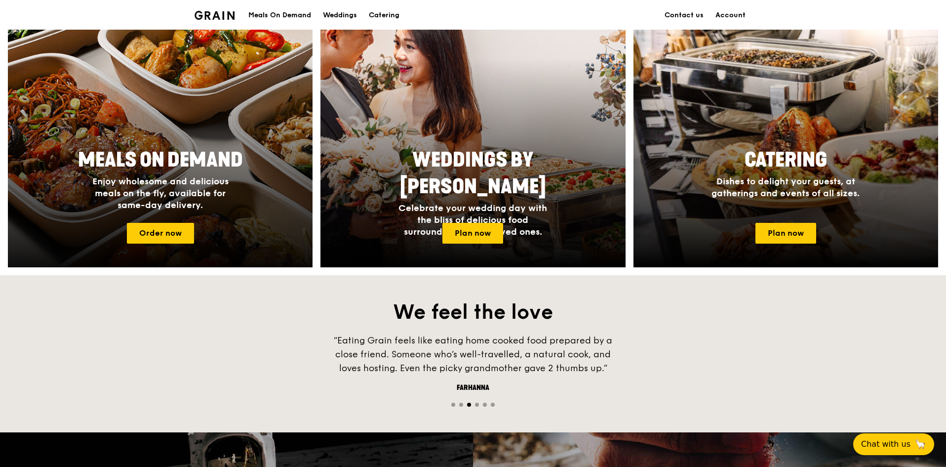
scroll to position [291, 0]
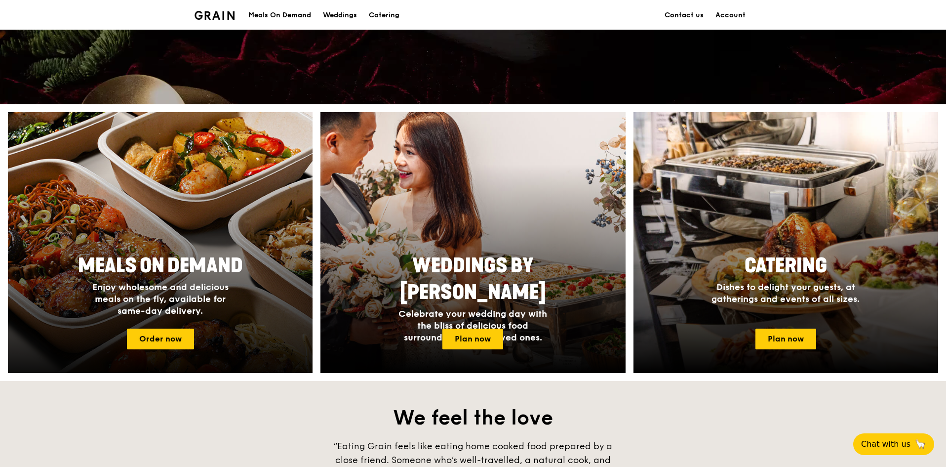
click at [179, 232] on div at bounding box center [160, 242] width 335 height 287
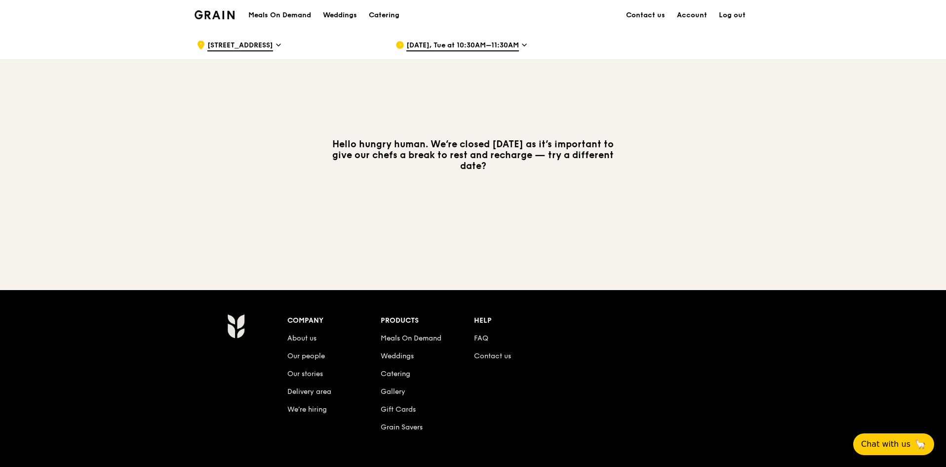
click at [429, 48] on span "[DATE], Tue at 10:30AM–11:30AM" at bounding box center [462, 45] width 113 height 11
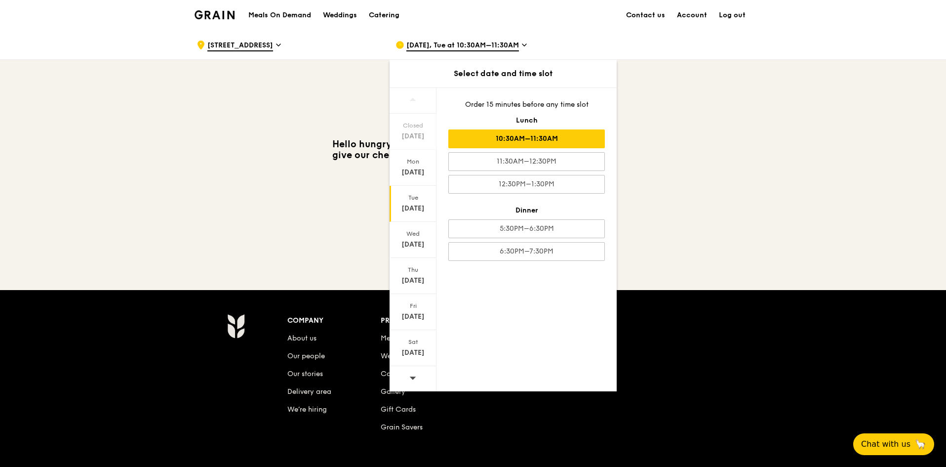
click at [420, 202] on div "[DATE]" at bounding box center [413, 204] width 47 height 36
click at [544, 137] on div "10:30AM–11:30AM" at bounding box center [526, 138] width 157 height 19
click at [731, 149] on div "Hello hungry human. We’re closed [DATE] as it’s important to give our chefs a b…" at bounding box center [473, 155] width 557 height 33
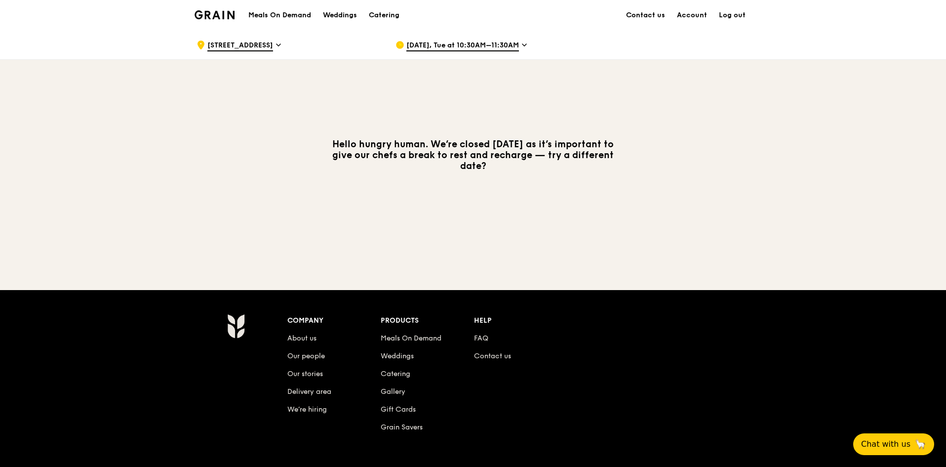
click at [494, 132] on div "Hello hungry human. We’re closed [DATE] as it’s important to give our chefs a b…" at bounding box center [473, 155] width 569 height 191
click at [476, 42] on span "[DATE], Tue at 10:30AM–11:30AM" at bounding box center [462, 45] width 113 height 11
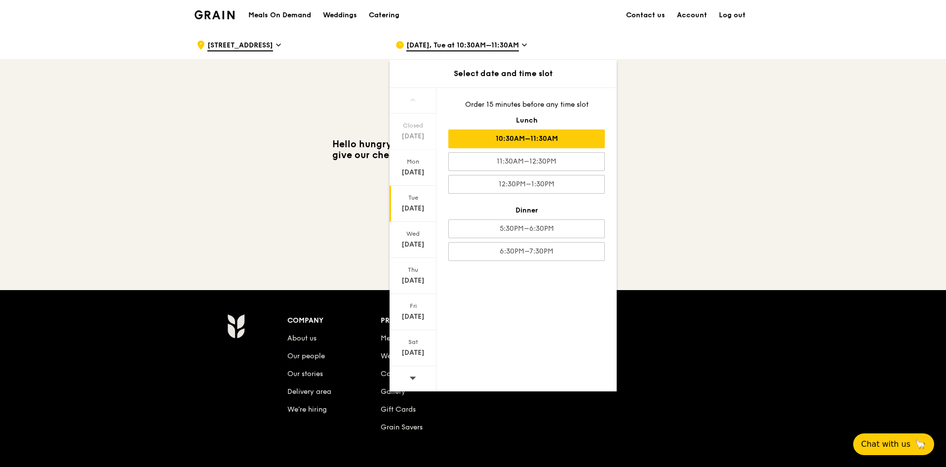
click at [501, 147] on div "10:30AM–11:30AM" at bounding box center [526, 138] width 157 height 19
click at [754, 107] on div "Hello hungry human. We’re closed [DATE] as it’s important to give our chefs a b…" at bounding box center [473, 155] width 569 height 191
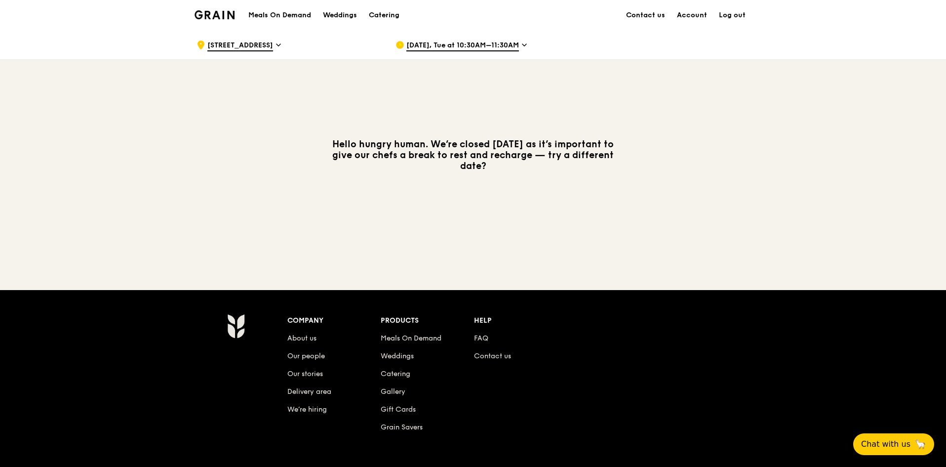
click at [286, 11] on h1 "Meals On Demand" at bounding box center [279, 15] width 63 height 10
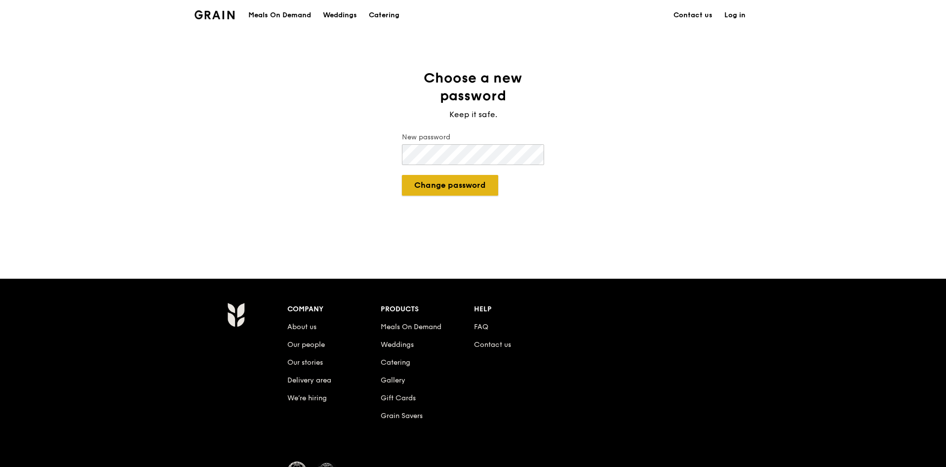
click at [482, 192] on button "Change password" at bounding box center [450, 185] width 96 height 21
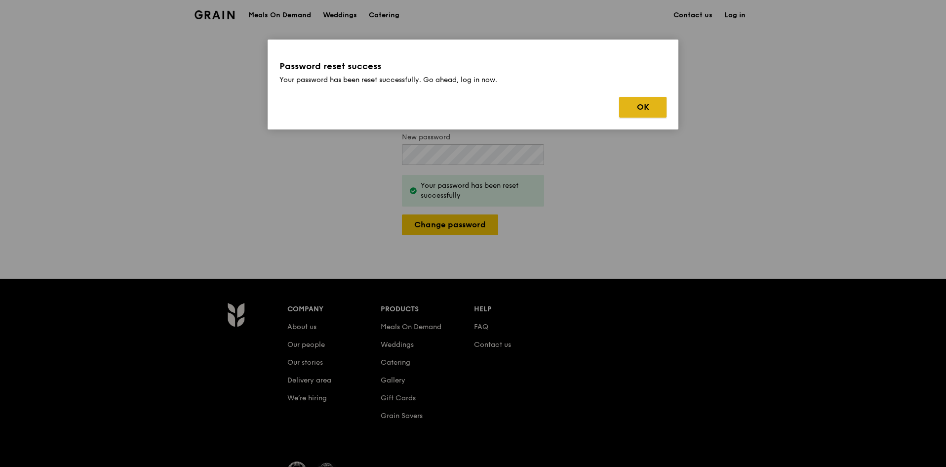
click at [664, 108] on button "OK" at bounding box center [642, 107] width 47 height 21
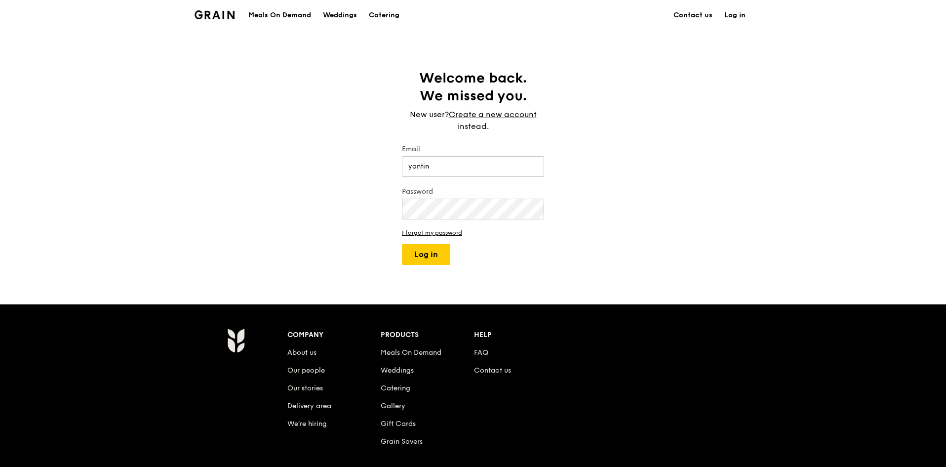
type input "[EMAIL_ADDRESS][DOMAIN_NAME]"
click at [413, 247] on button "Log in" at bounding box center [426, 254] width 48 height 21
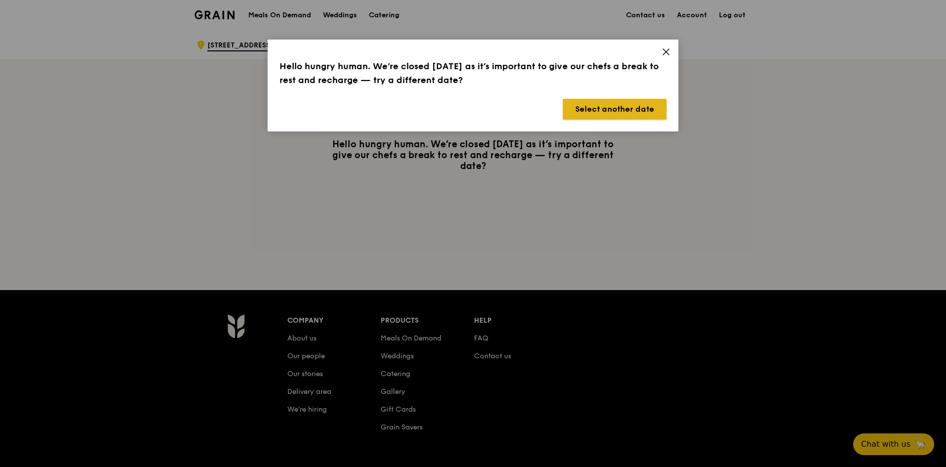
click at [617, 110] on button "Select another date" at bounding box center [615, 109] width 104 height 21
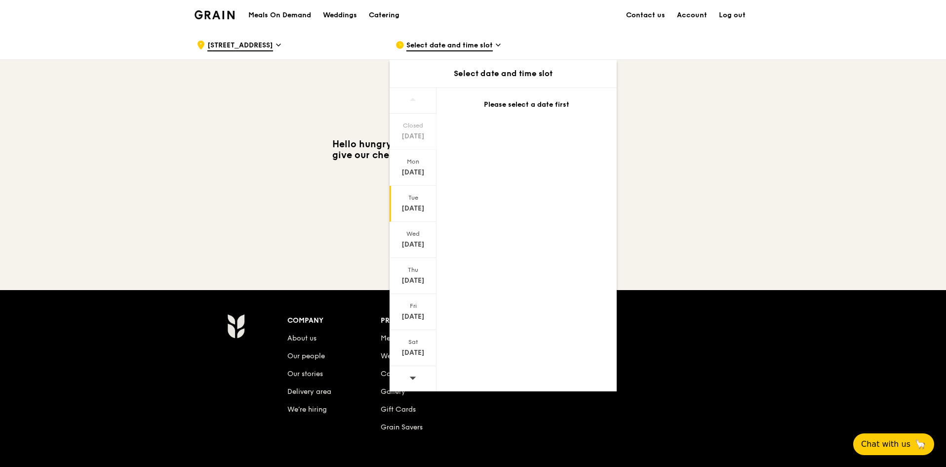
click at [413, 212] on div "[DATE]" at bounding box center [413, 208] width 44 height 10
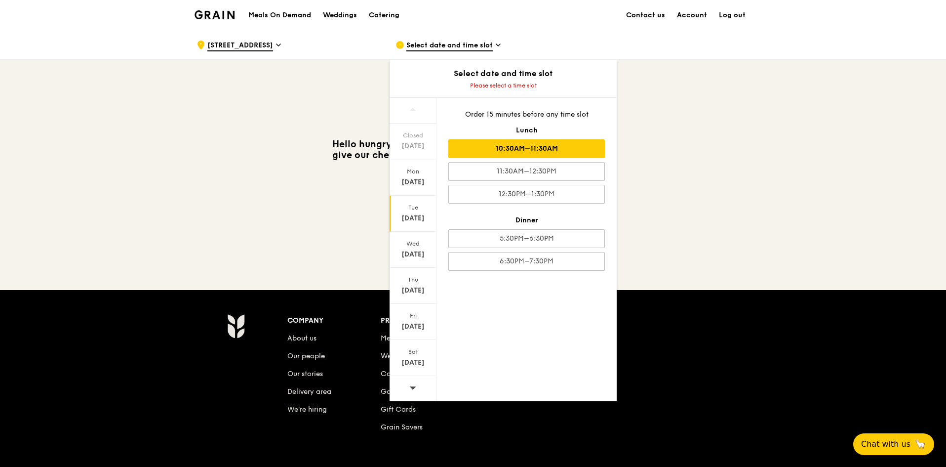
click at [531, 141] on div "10:30AM–11:30AM" at bounding box center [526, 148] width 157 height 19
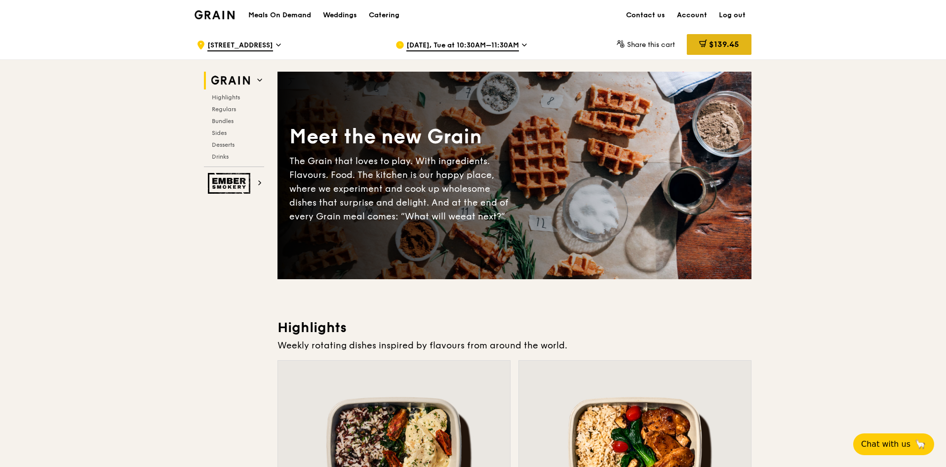
click at [714, 48] on span "$139.45" at bounding box center [724, 44] width 30 height 9
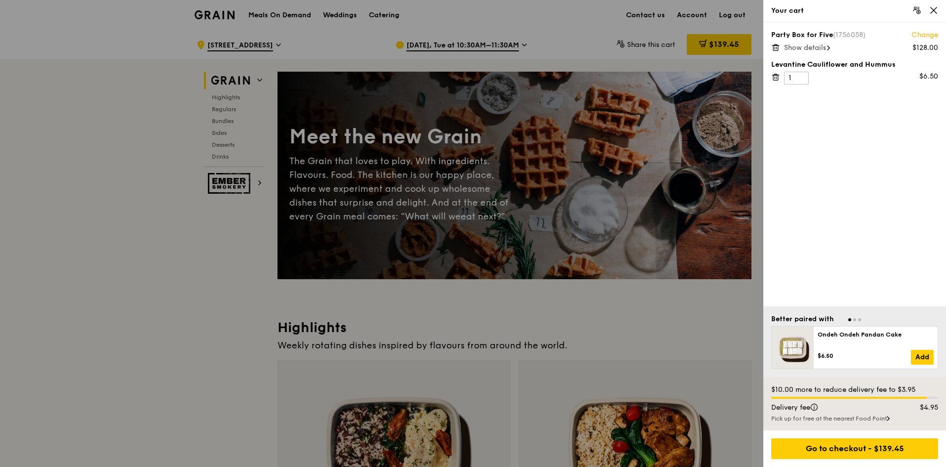
click at [814, 48] on span "Show details" at bounding box center [805, 47] width 42 height 8
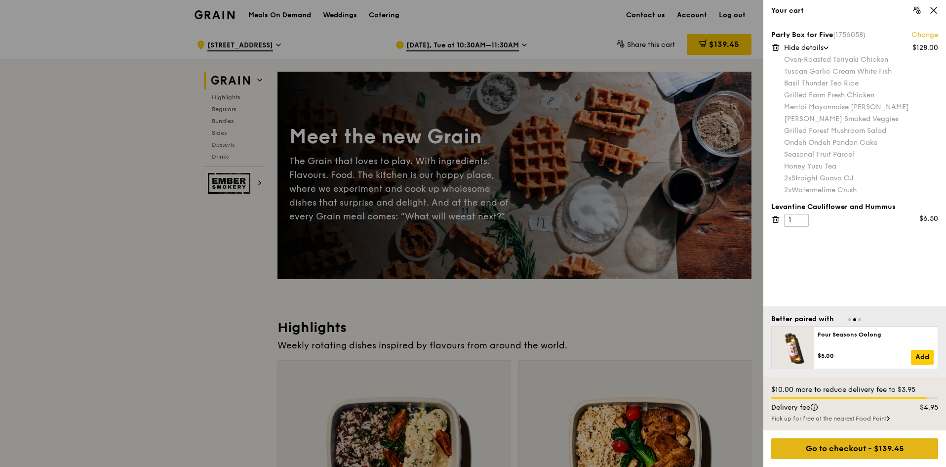
click at [871, 453] on div "Go to checkout - $139.45" at bounding box center [854, 448] width 167 height 21
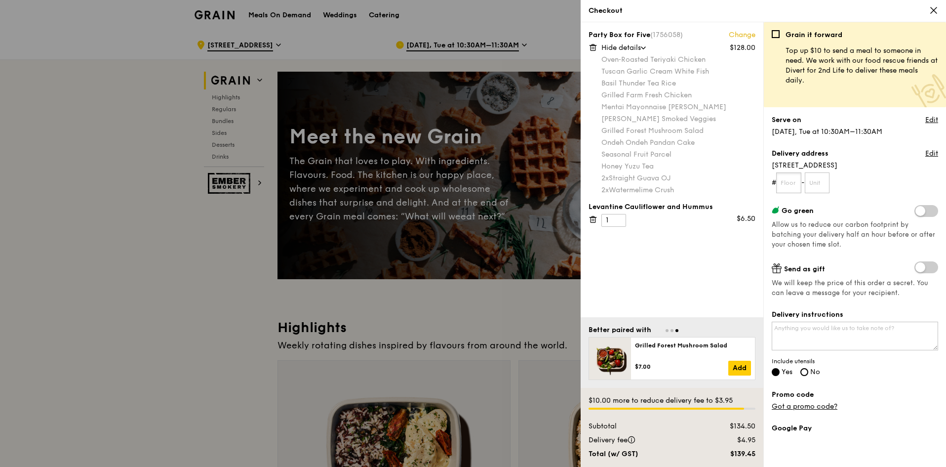
click at [790, 182] on input "text" at bounding box center [788, 182] width 25 height 21
click at [794, 182] on input "text" at bounding box center [788, 182] width 25 height 21
type input "02"
click at [815, 181] on input "text" at bounding box center [817, 182] width 25 height 21
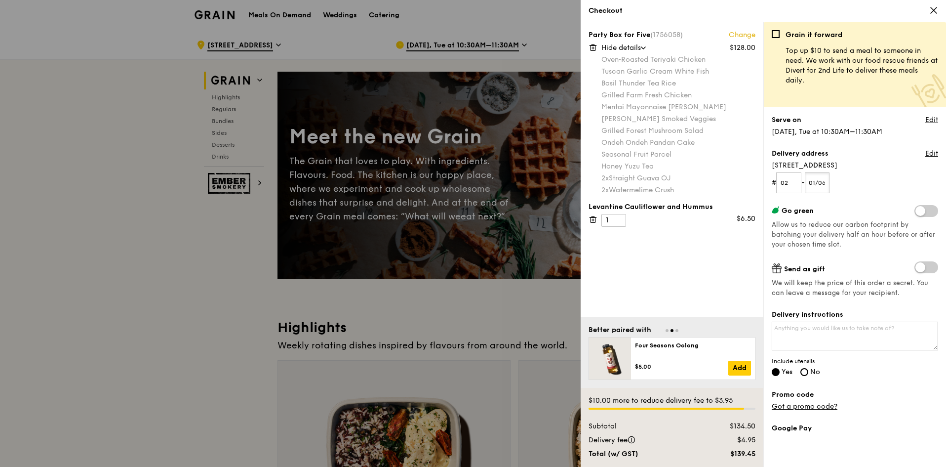
type input "01/06"
click at [849, 250] on div "Grain it forward Top up $10 to send a meal to someone in need. We work with our…" at bounding box center [855, 248] width 166 height 437
click at [824, 332] on textarea "Delivery instructions" at bounding box center [855, 336] width 166 height 29
click at [832, 335] on textarea "Delivery instructions" at bounding box center [855, 336] width 166 height 29
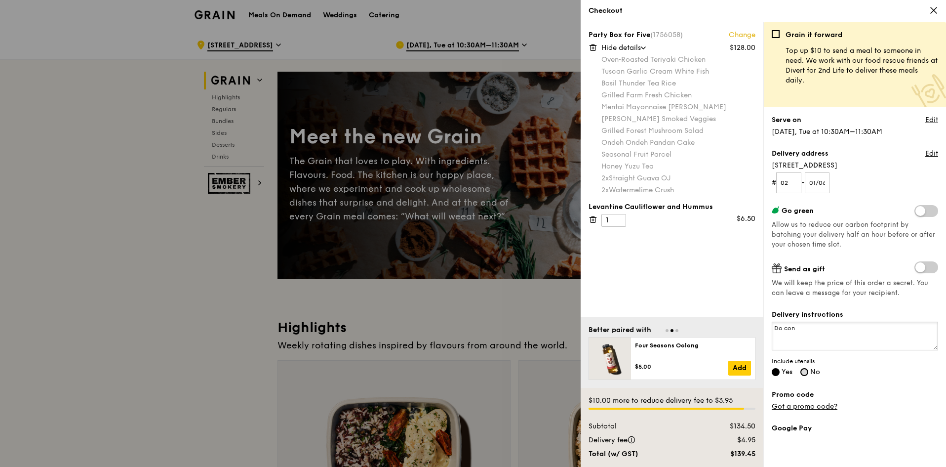
type textarea "Do con"
click at [808, 375] on input "No" at bounding box center [805, 372] width 8 height 8
radio input "true"
radio input "false"
click at [822, 333] on textarea "Do con" at bounding box center [855, 336] width 166 height 29
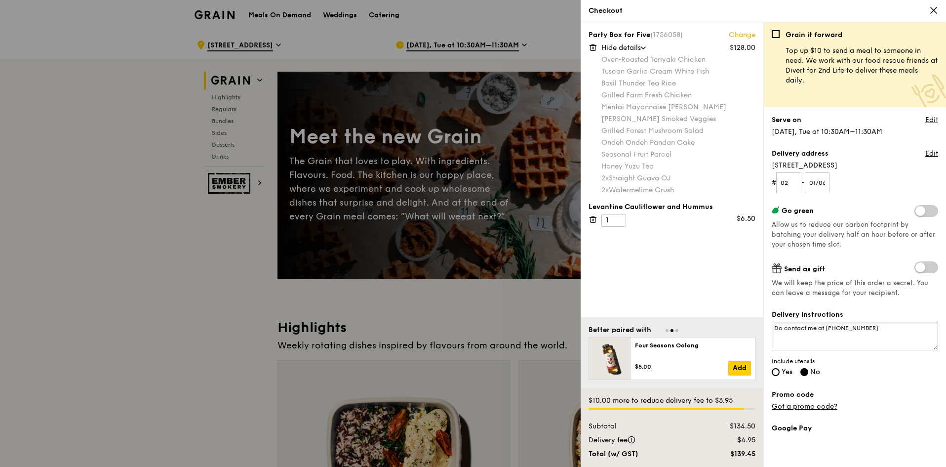
type textarea "Do contact me at 94559501"
click at [866, 330] on textarea "Do contact me at 94559501" at bounding box center [855, 336] width 166 height 29
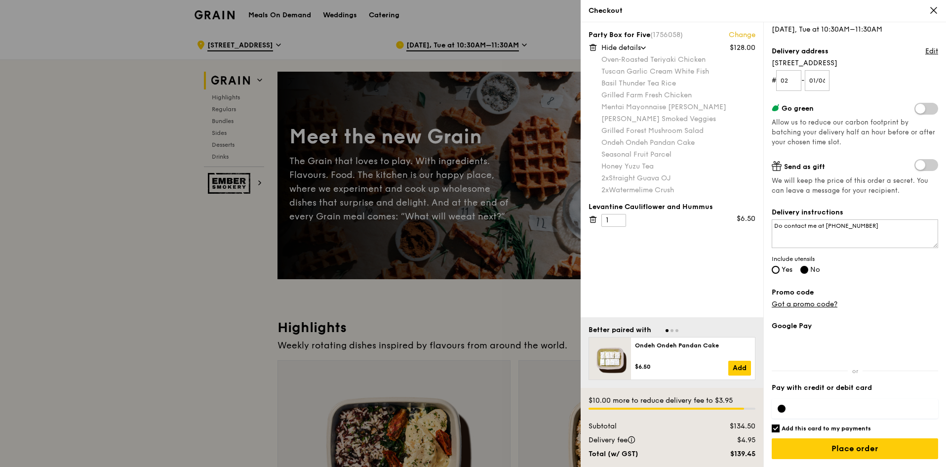
click at [794, 429] on h6 "Add this card to my payments" at bounding box center [826, 428] width 89 height 8
click at [780, 429] on input "Add this card to my payments" at bounding box center [776, 428] width 8 height 8
checkbox input "false"
click at [782, 409] on div at bounding box center [782, 408] width 8 height 8
click at [781, 409] on div at bounding box center [782, 408] width 8 height 8
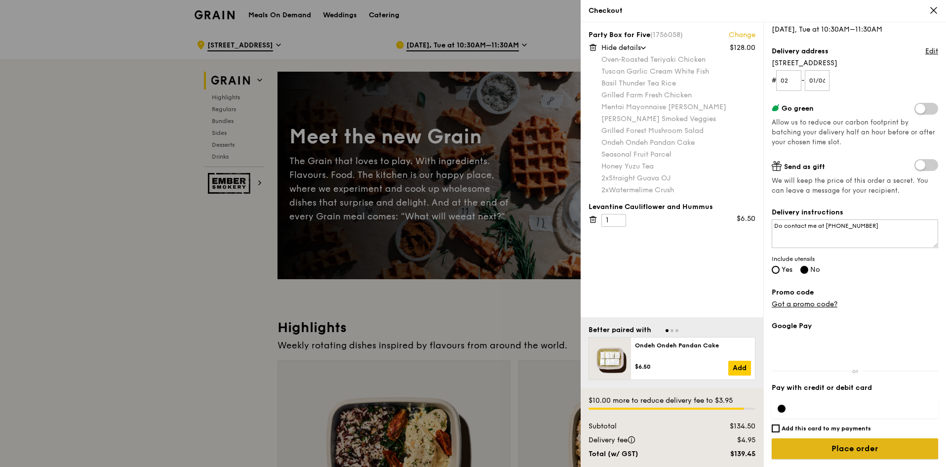
click at [870, 446] on input "Place order" at bounding box center [855, 448] width 166 height 21
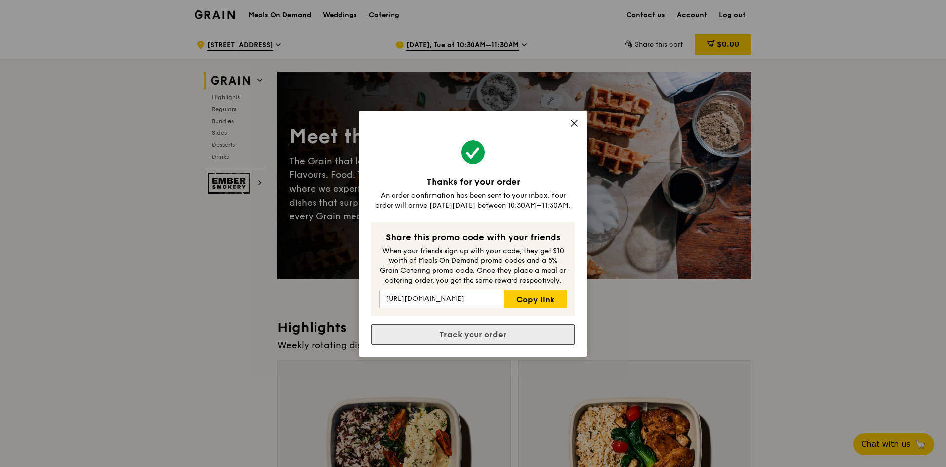
click at [496, 329] on link "Track your order" at bounding box center [472, 334] width 203 height 21
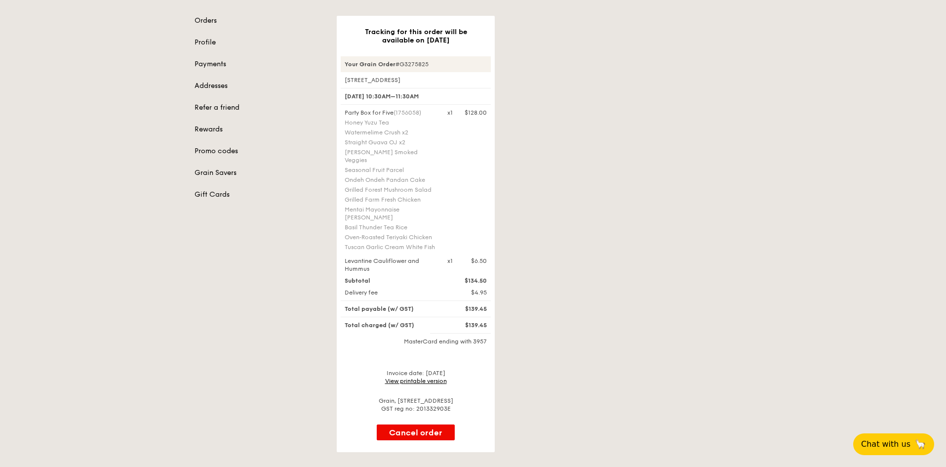
scroll to position [99, 0]
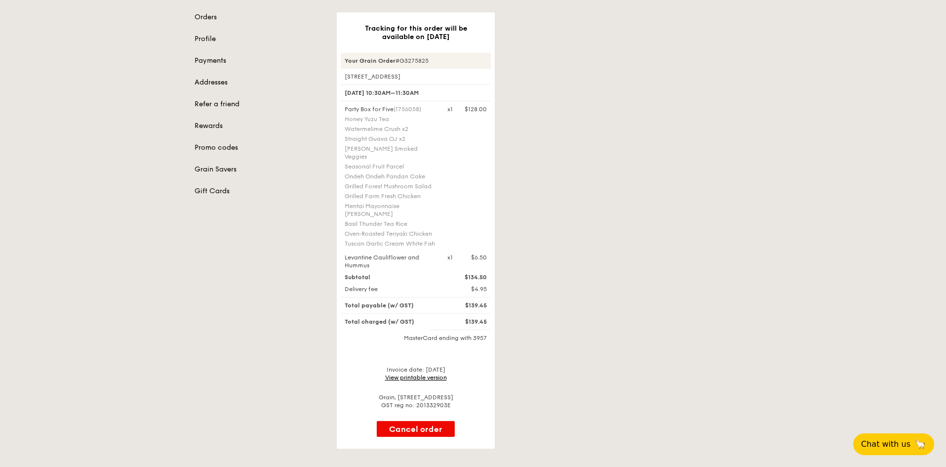
click at [432, 380] on link "View printable version" at bounding box center [416, 377] width 62 height 7
